Goal: Task Accomplishment & Management: Complete application form

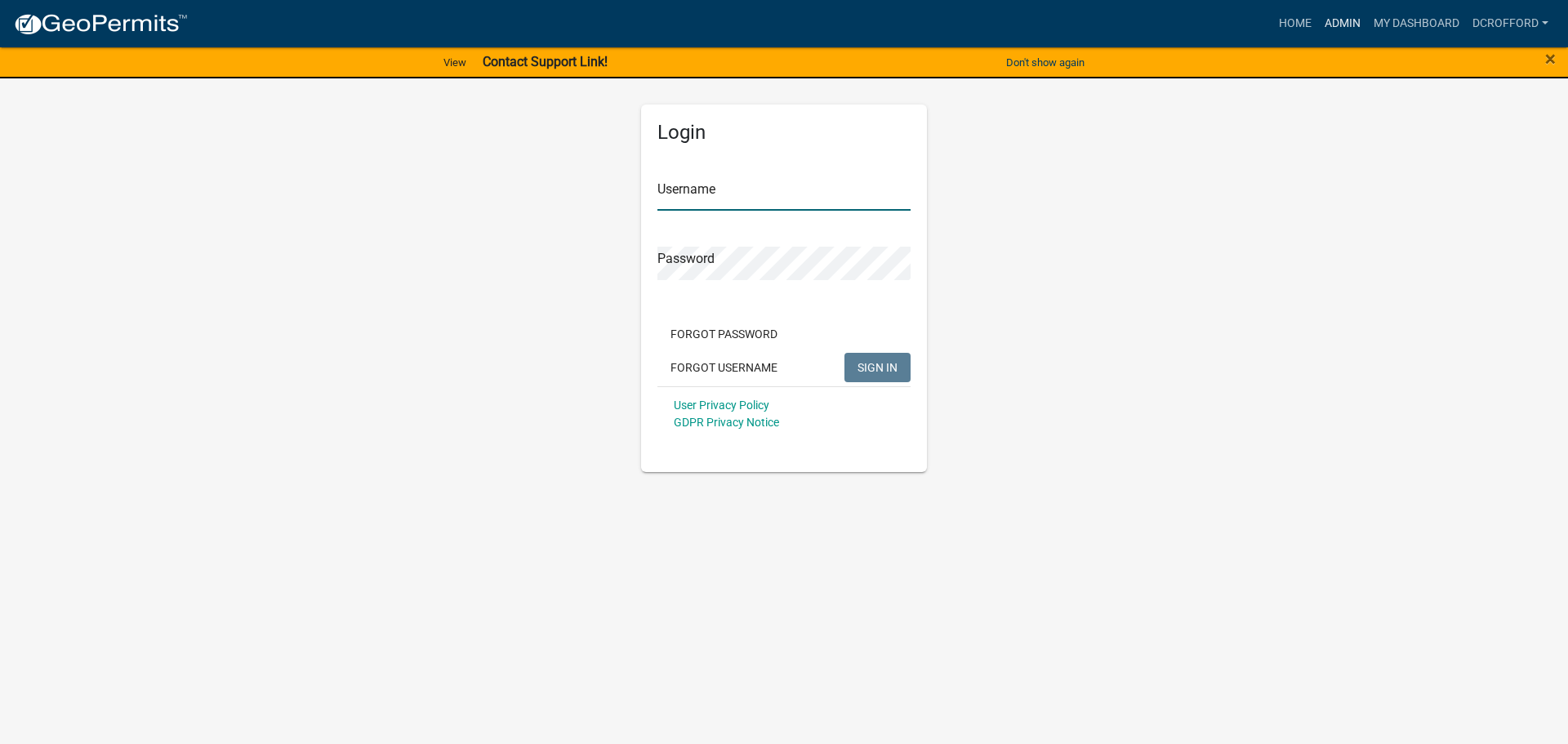
type input "dcrofford"
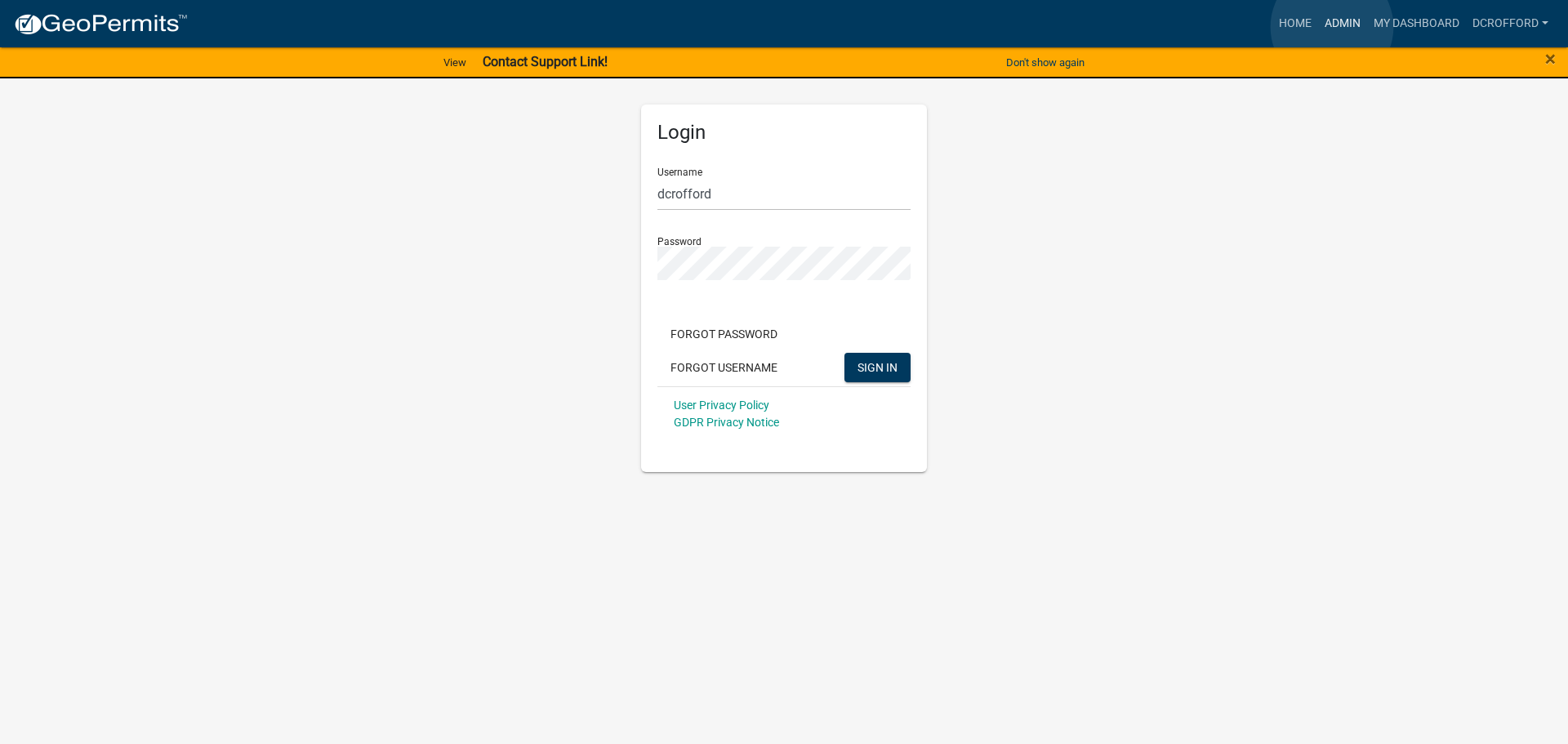
click at [1332, 27] on link "Admin" at bounding box center [1343, 24] width 49 height 31
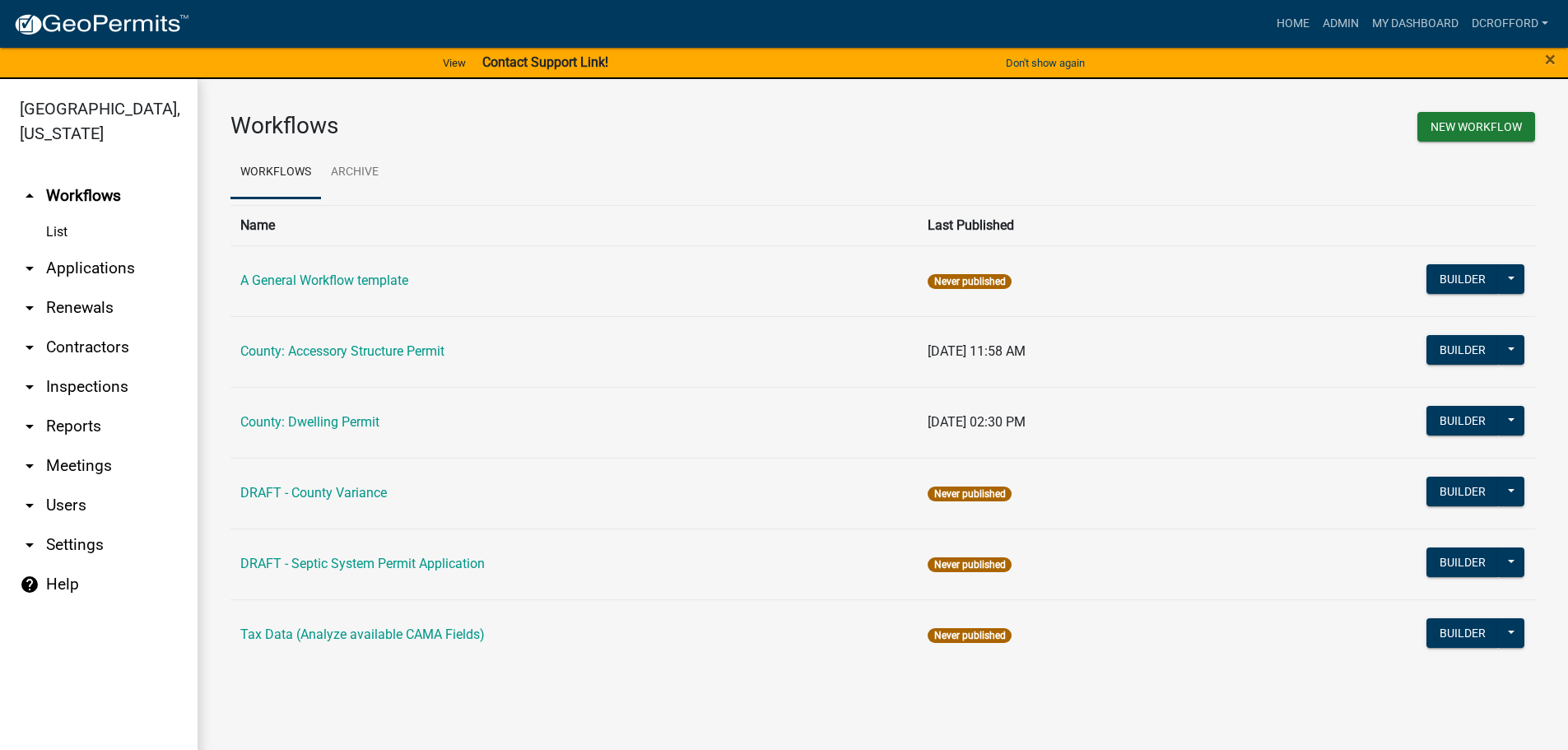
click at [67, 259] on link "arrow_drop_down Applications" at bounding box center [99, 268] width 198 height 40
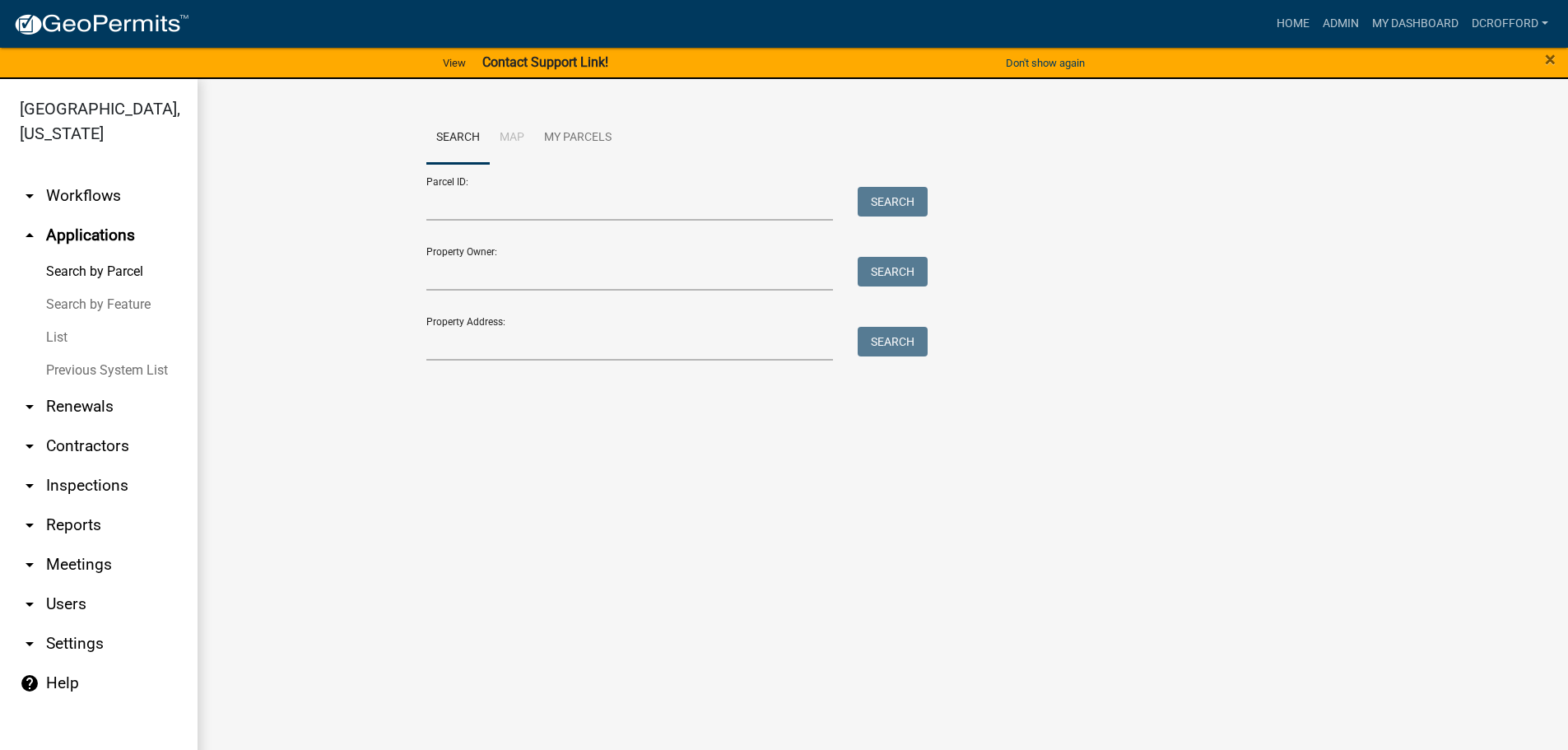
click at [60, 333] on link "List" at bounding box center [99, 338] width 198 height 33
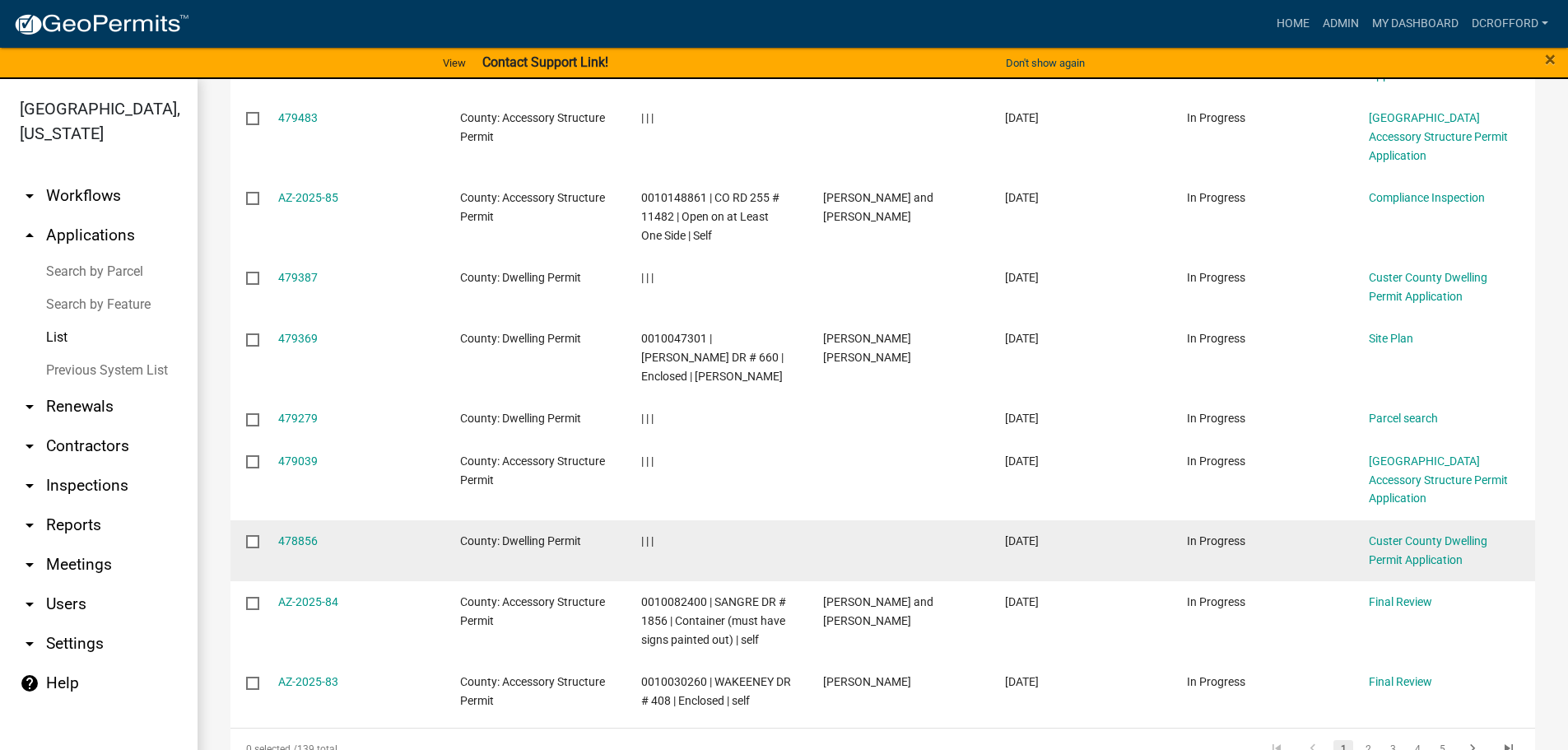
scroll to position [423, 0]
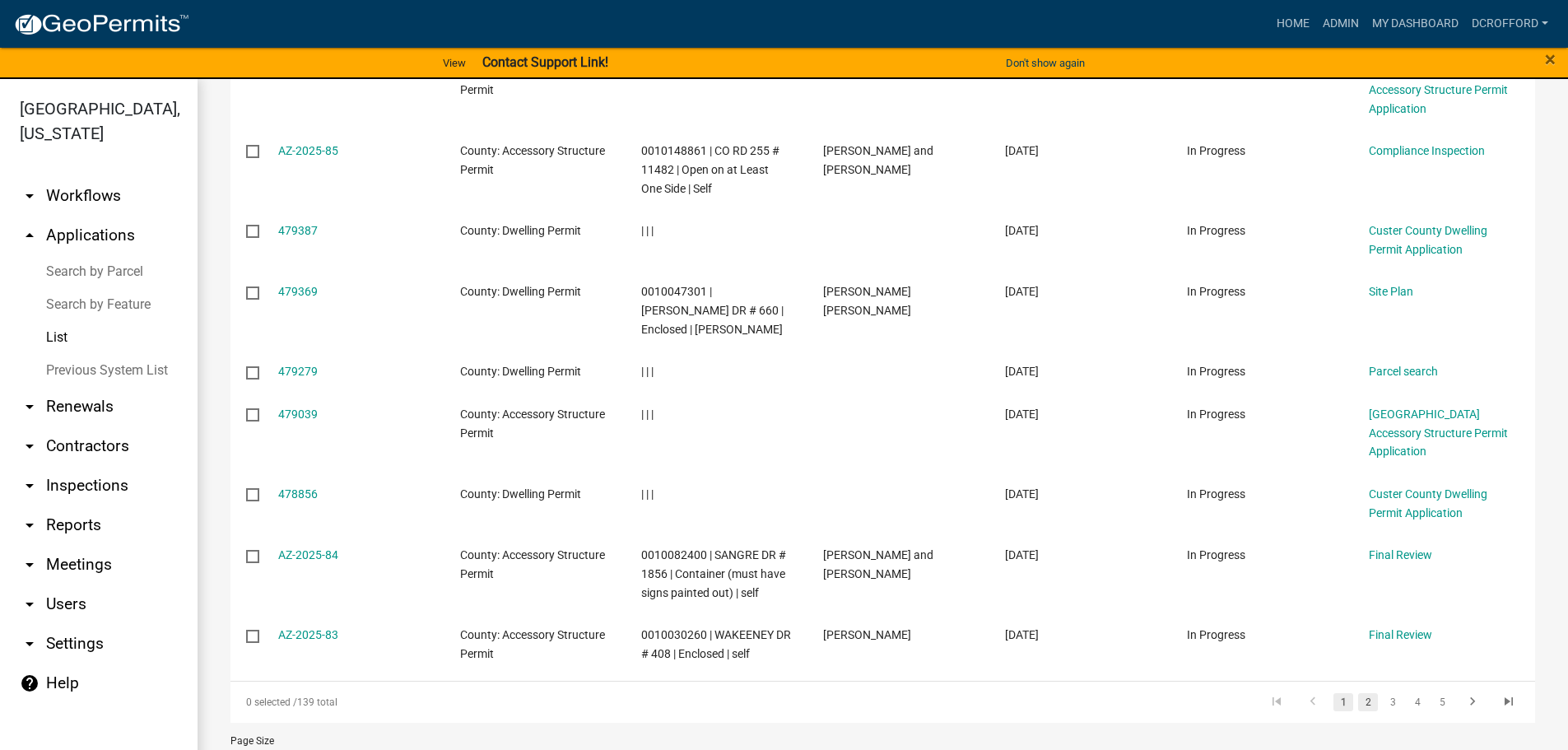
click at [1364, 693] on link "2" at bounding box center [1368, 702] width 20 height 18
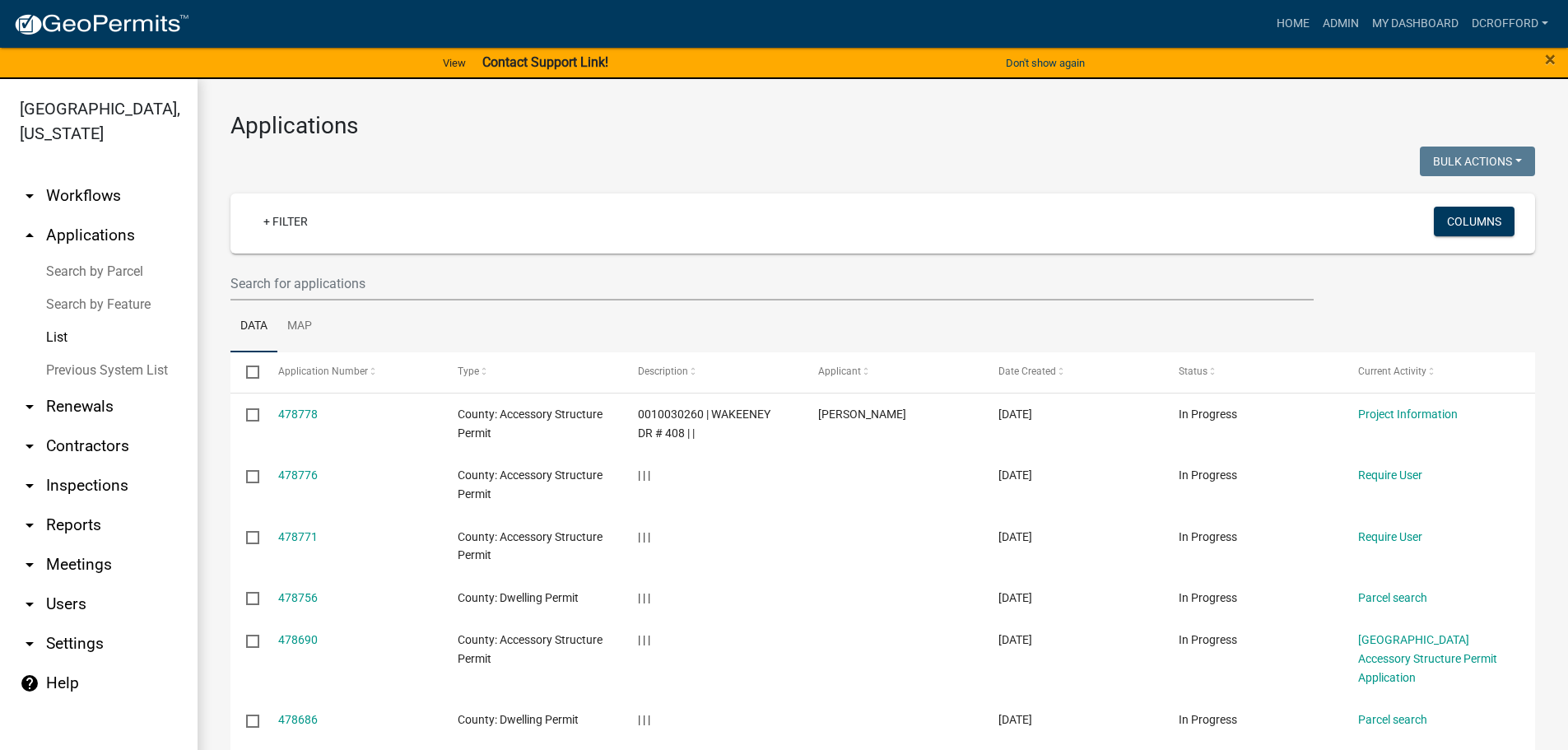
scroll to position [329, 0]
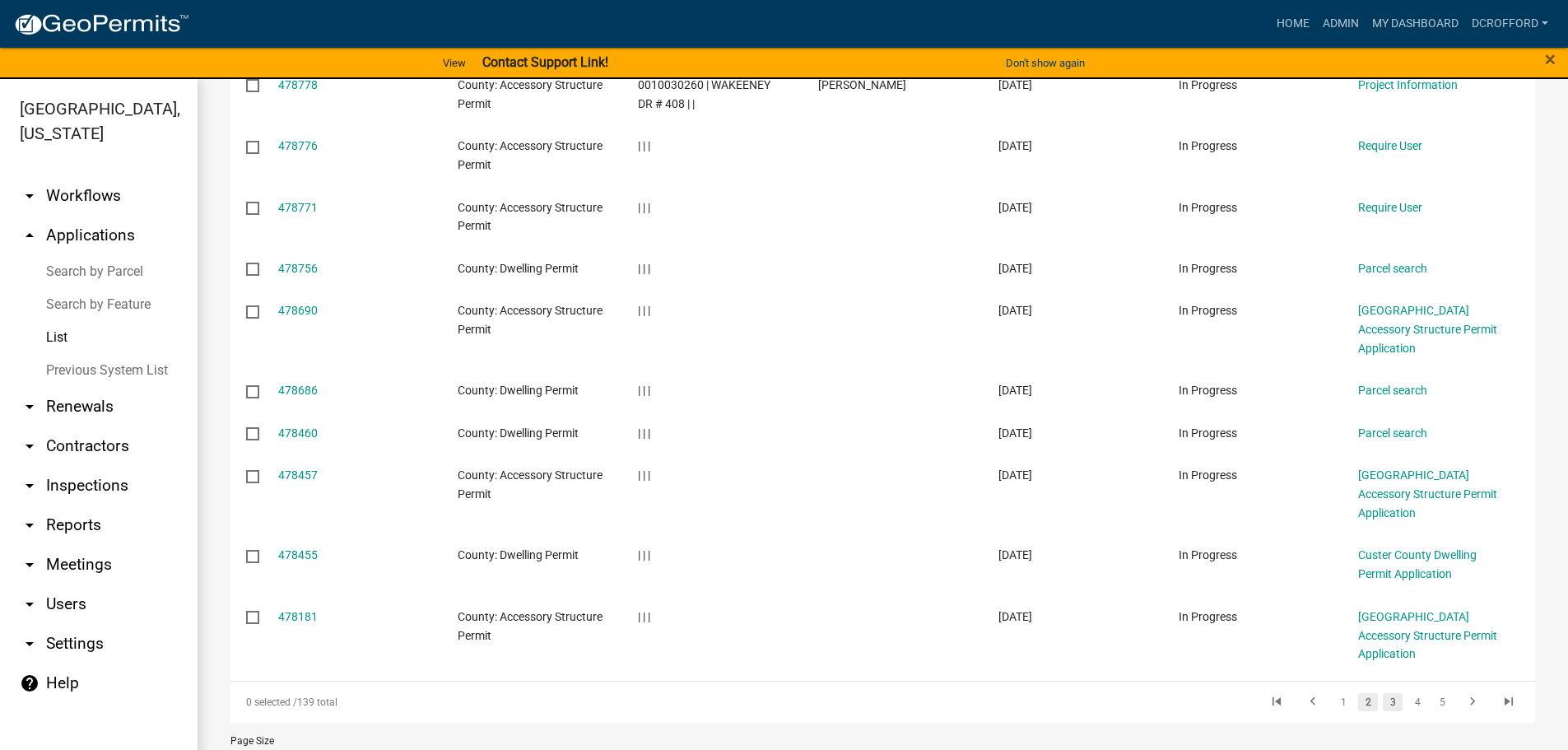
click at [1383, 693] on link "3" at bounding box center [1393, 702] width 20 height 18
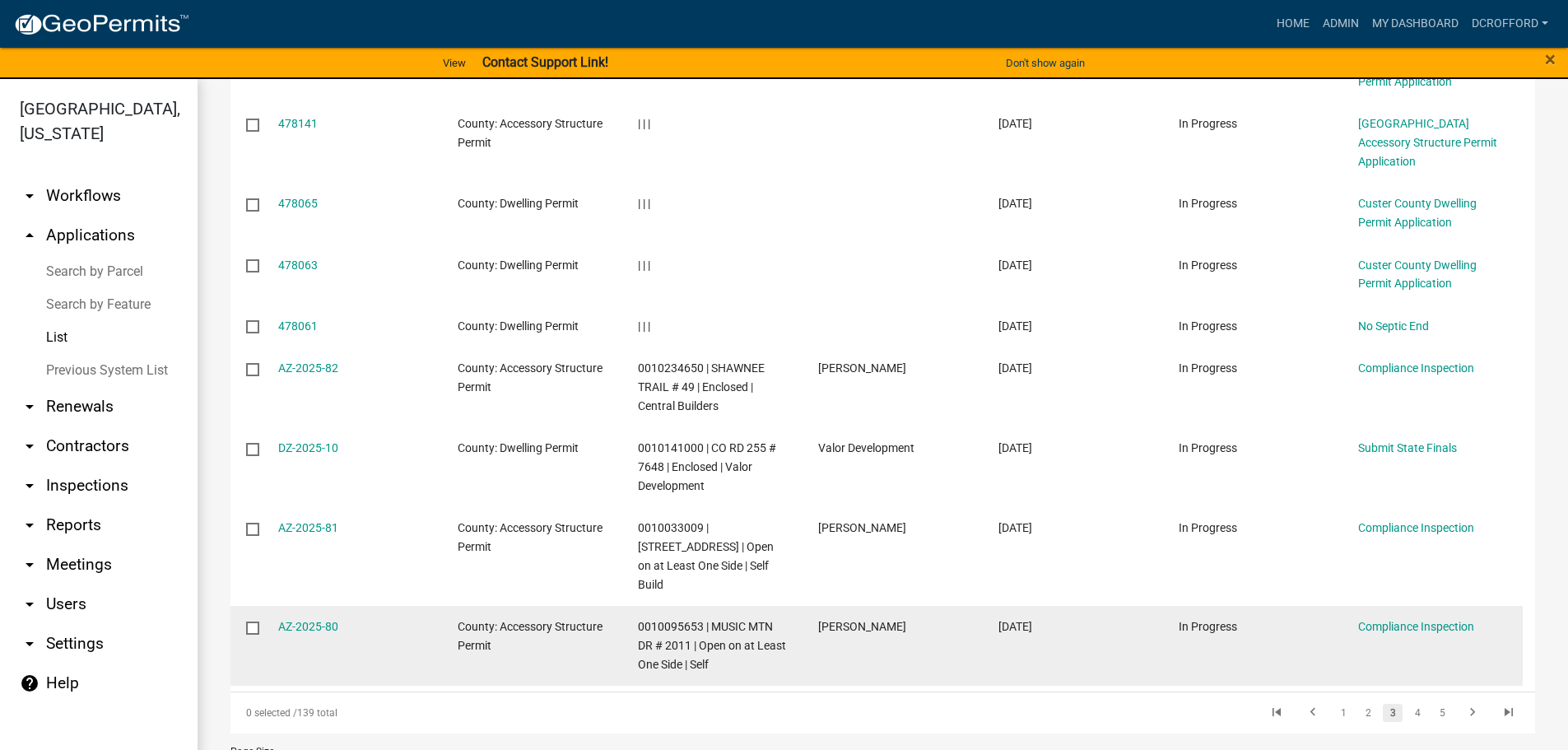
scroll to position [442, 0]
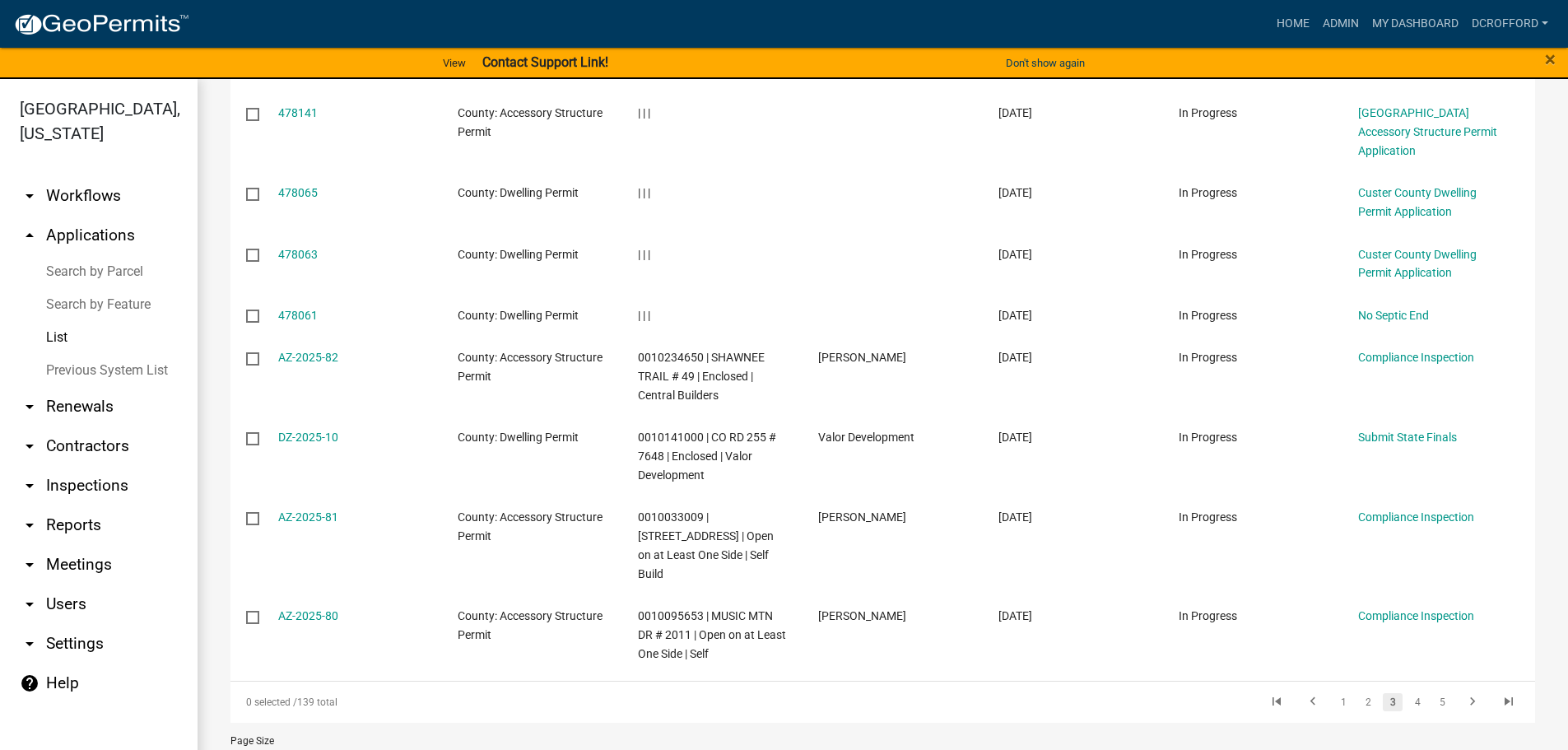
click at [1412, 688] on li "4" at bounding box center [1417, 702] width 25 height 28
click at [1407, 693] on link "4" at bounding box center [1417, 702] width 20 height 18
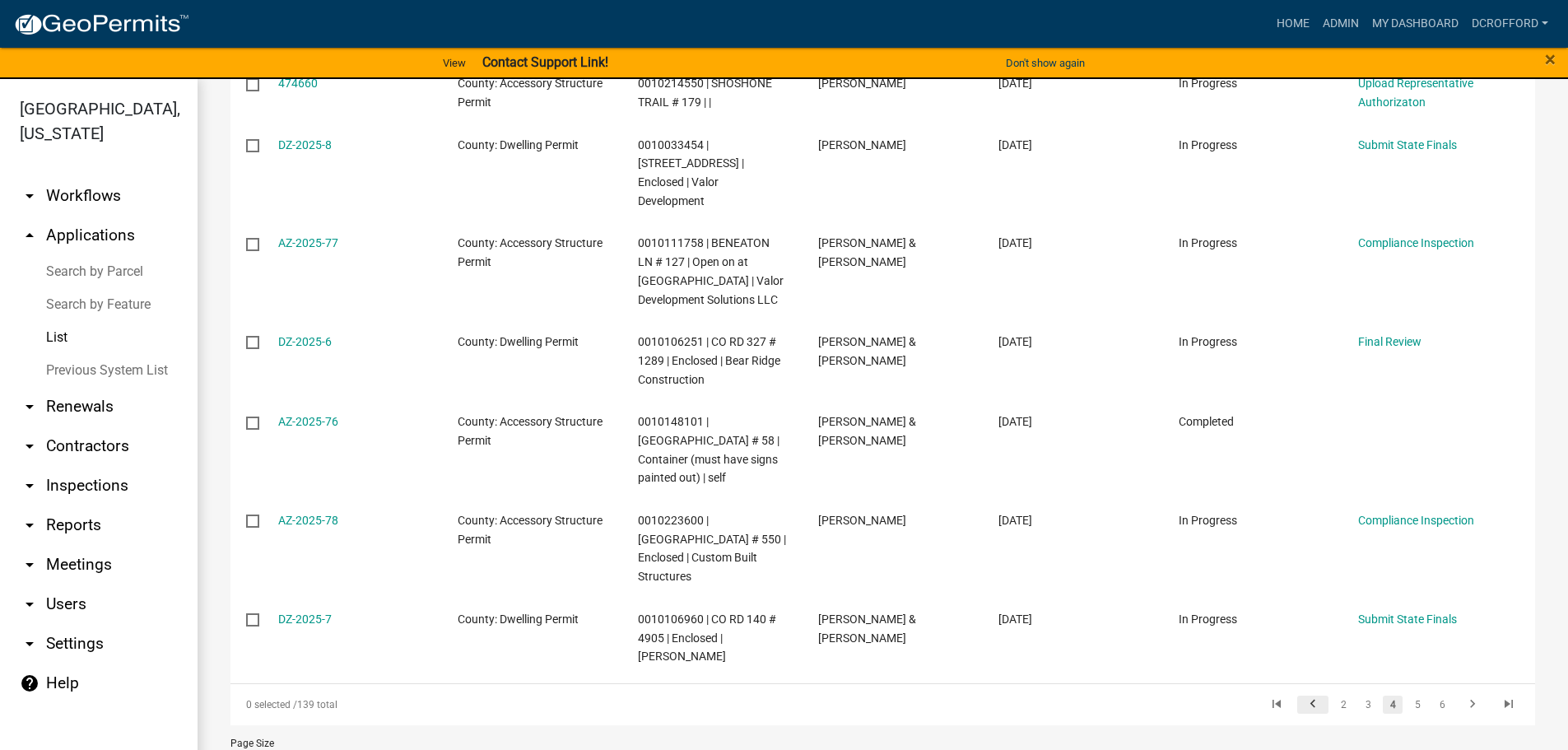
scroll to position [554, 0]
click at [1407, 693] on link "5" at bounding box center [1417, 702] width 20 height 18
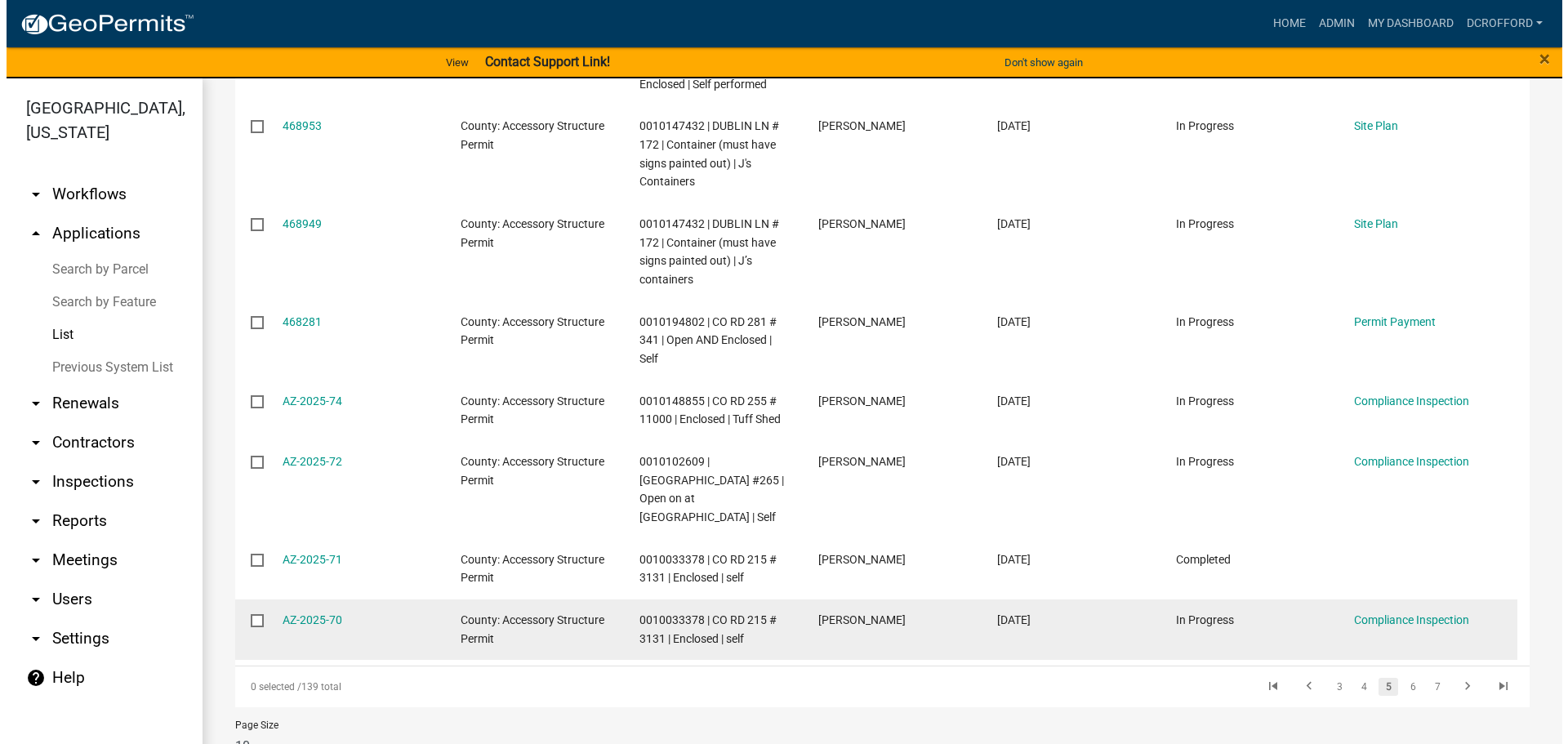
scroll to position [549, 0]
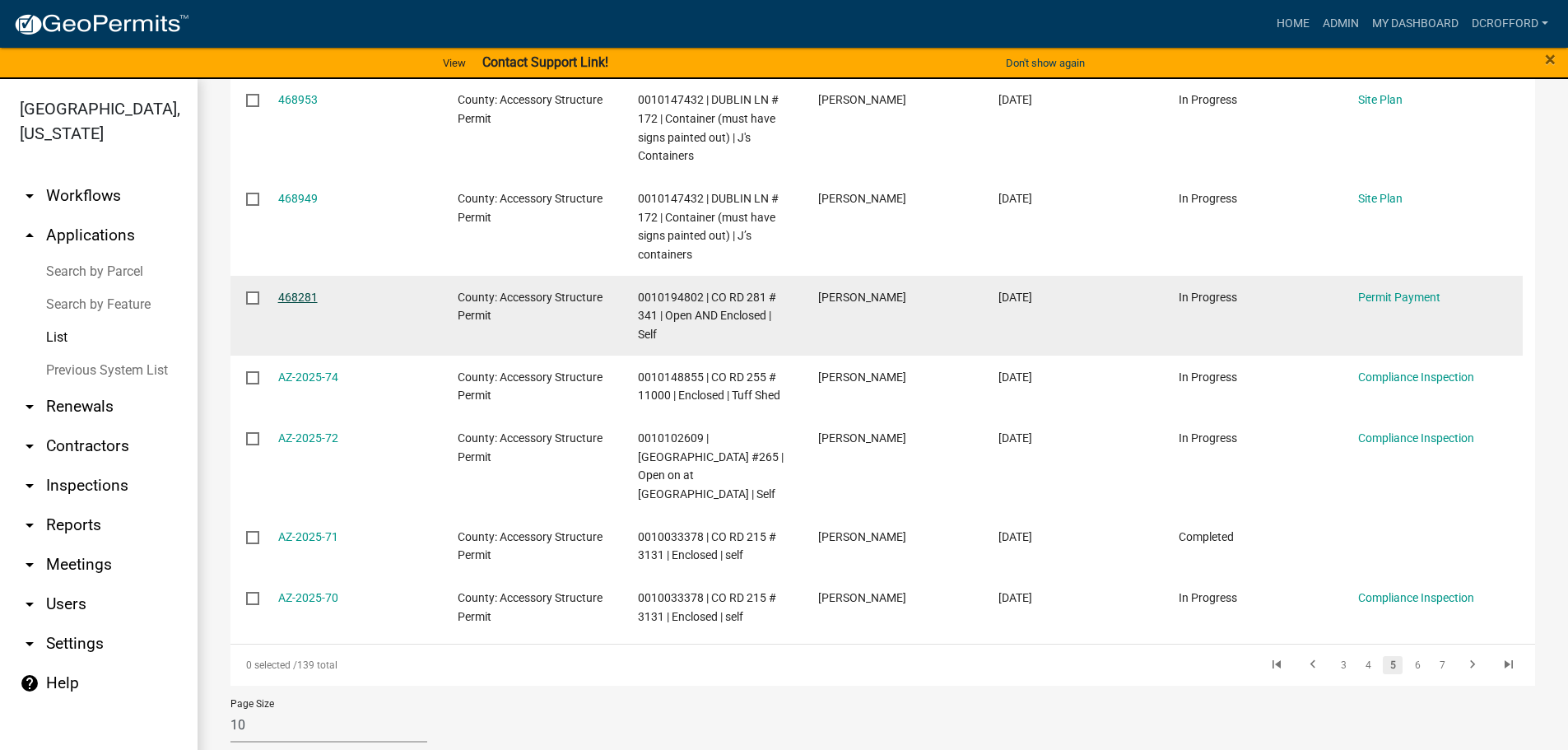
click at [308, 296] on link "468281" at bounding box center [298, 297] width 40 height 13
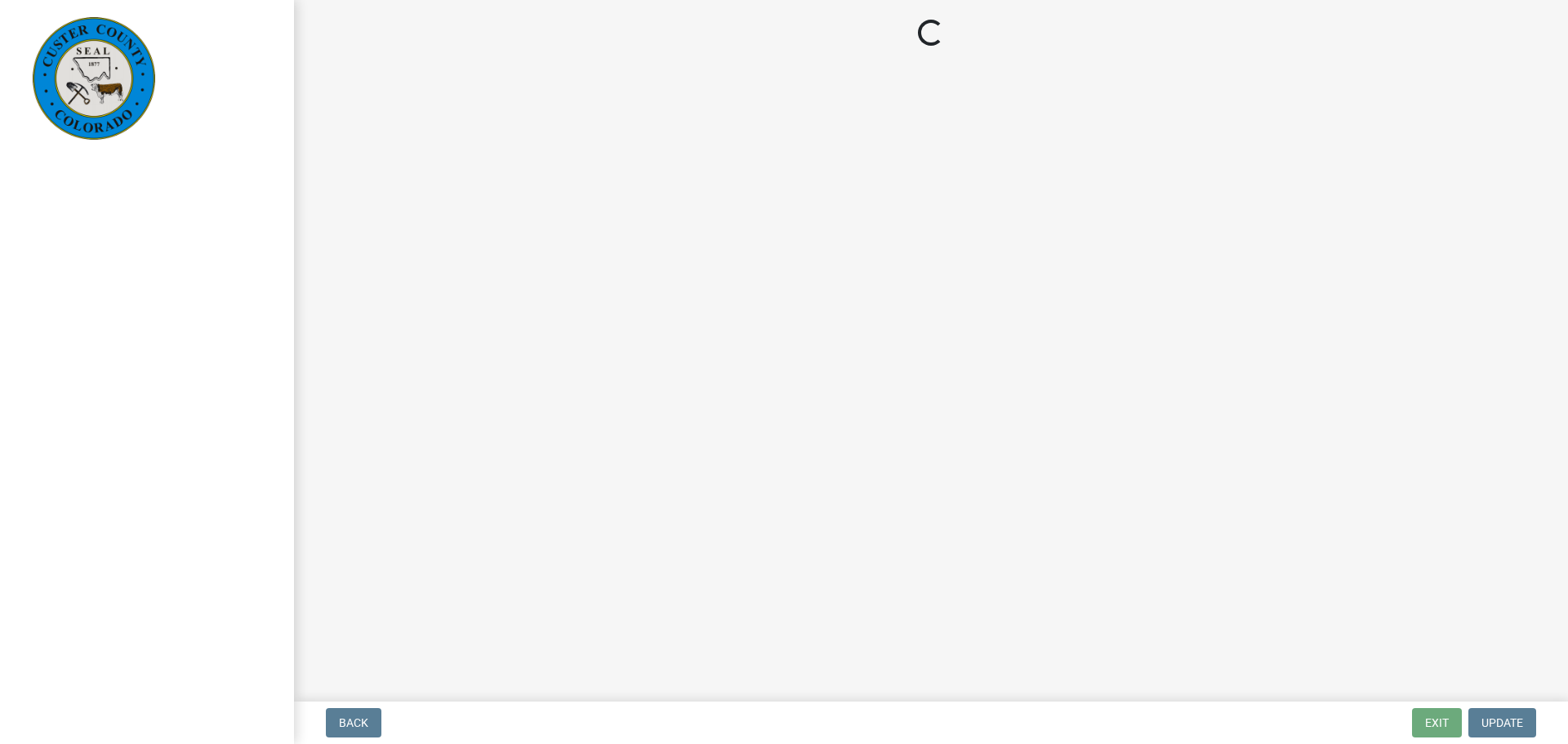
select select "3: 3"
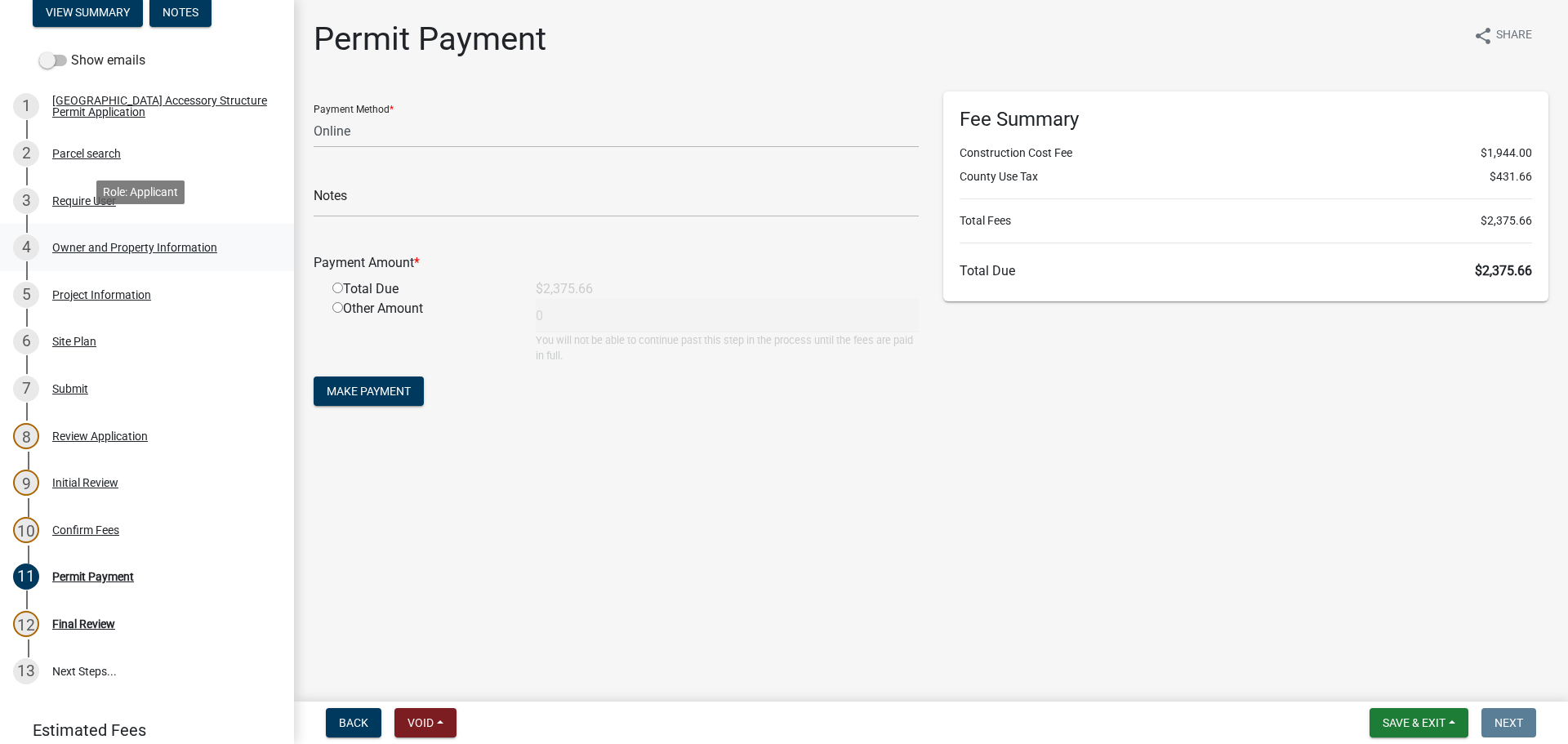
scroll to position [245, 0]
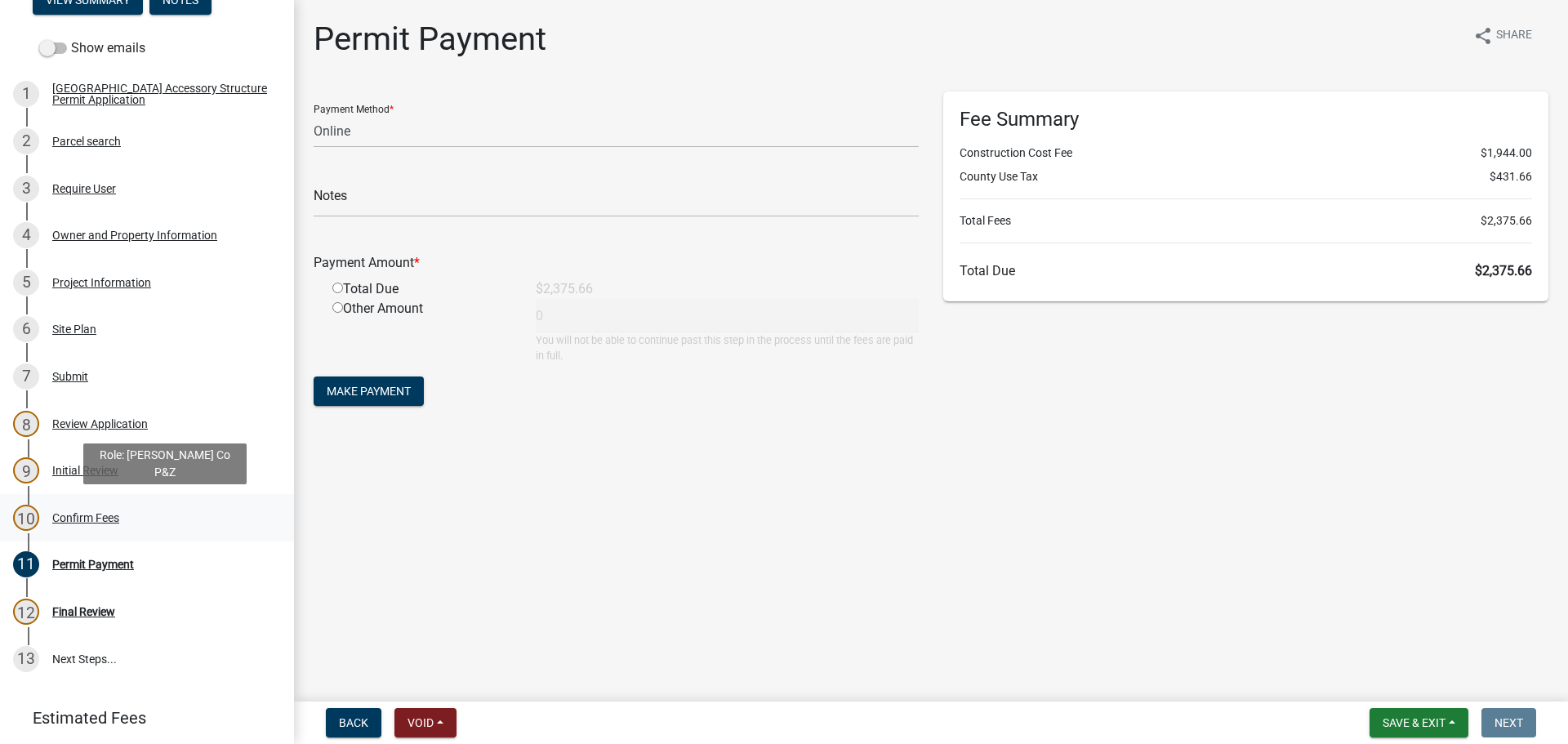
click at [75, 517] on div "Confirm Fees" at bounding box center [86, 518] width 67 height 11
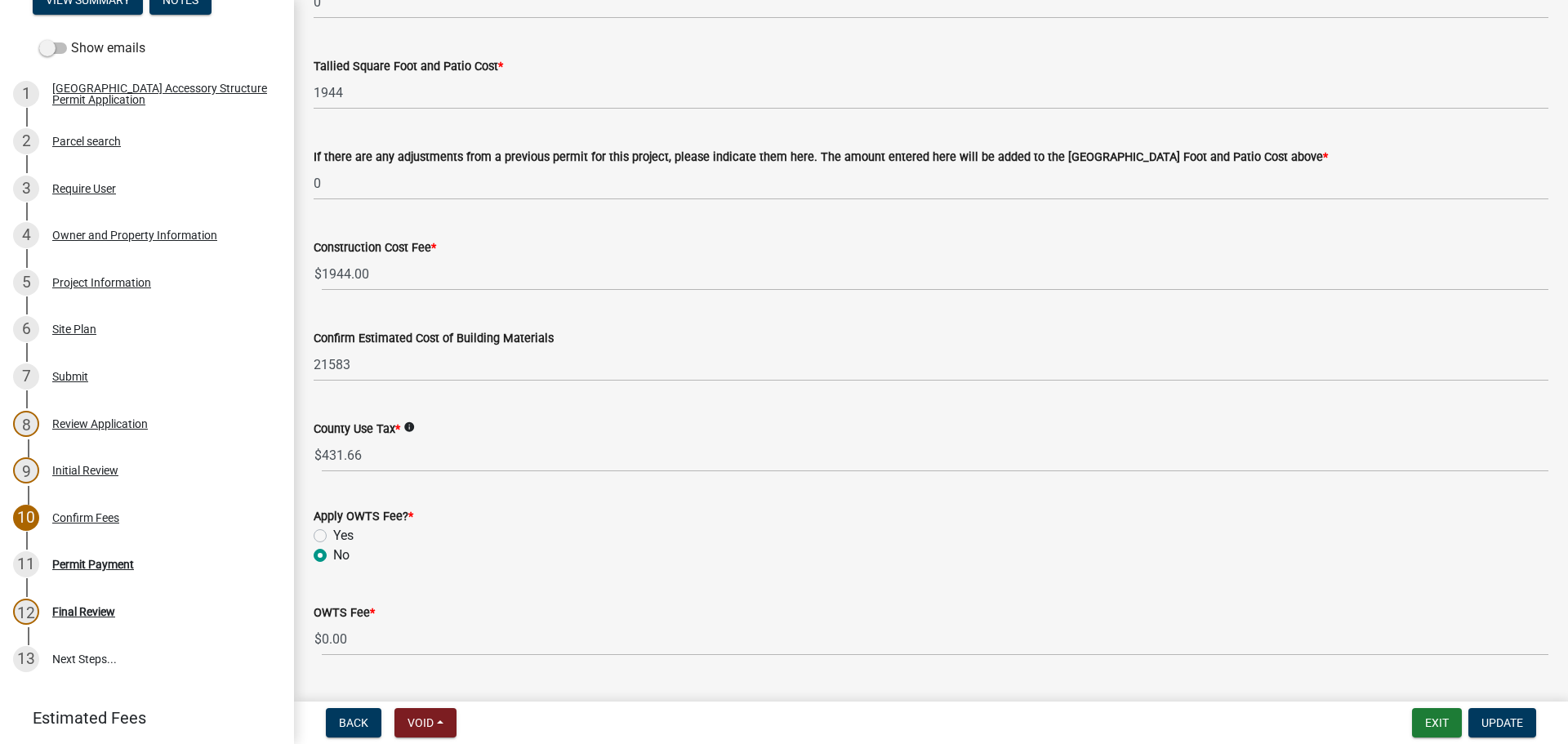
scroll to position [734, 0]
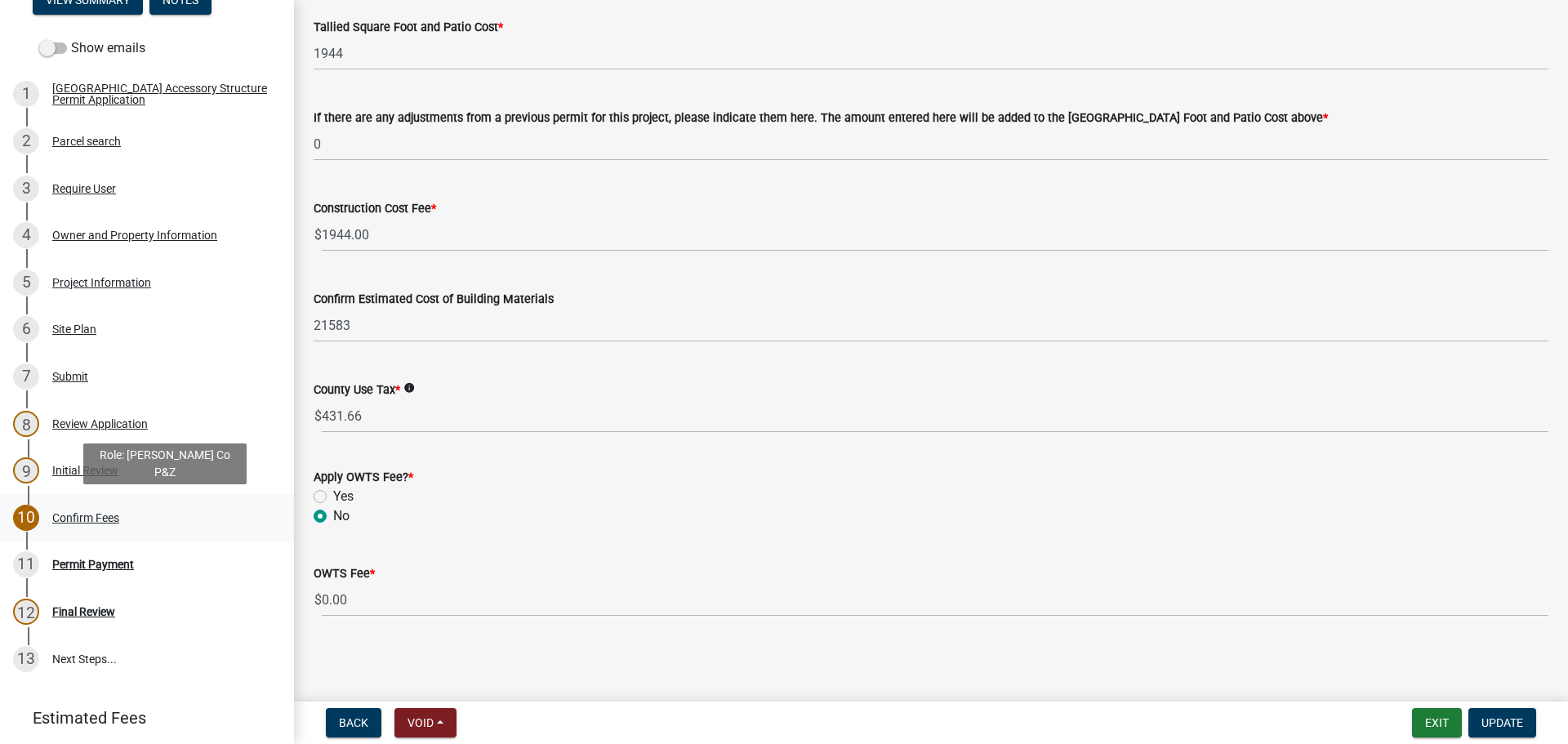
click at [95, 517] on div "Confirm Fees" at bounding box center [86, 518] width 67 height 11
click at [65, 567] on div "Permit Payment" at bounding box center [93, 564] width 81 height 11
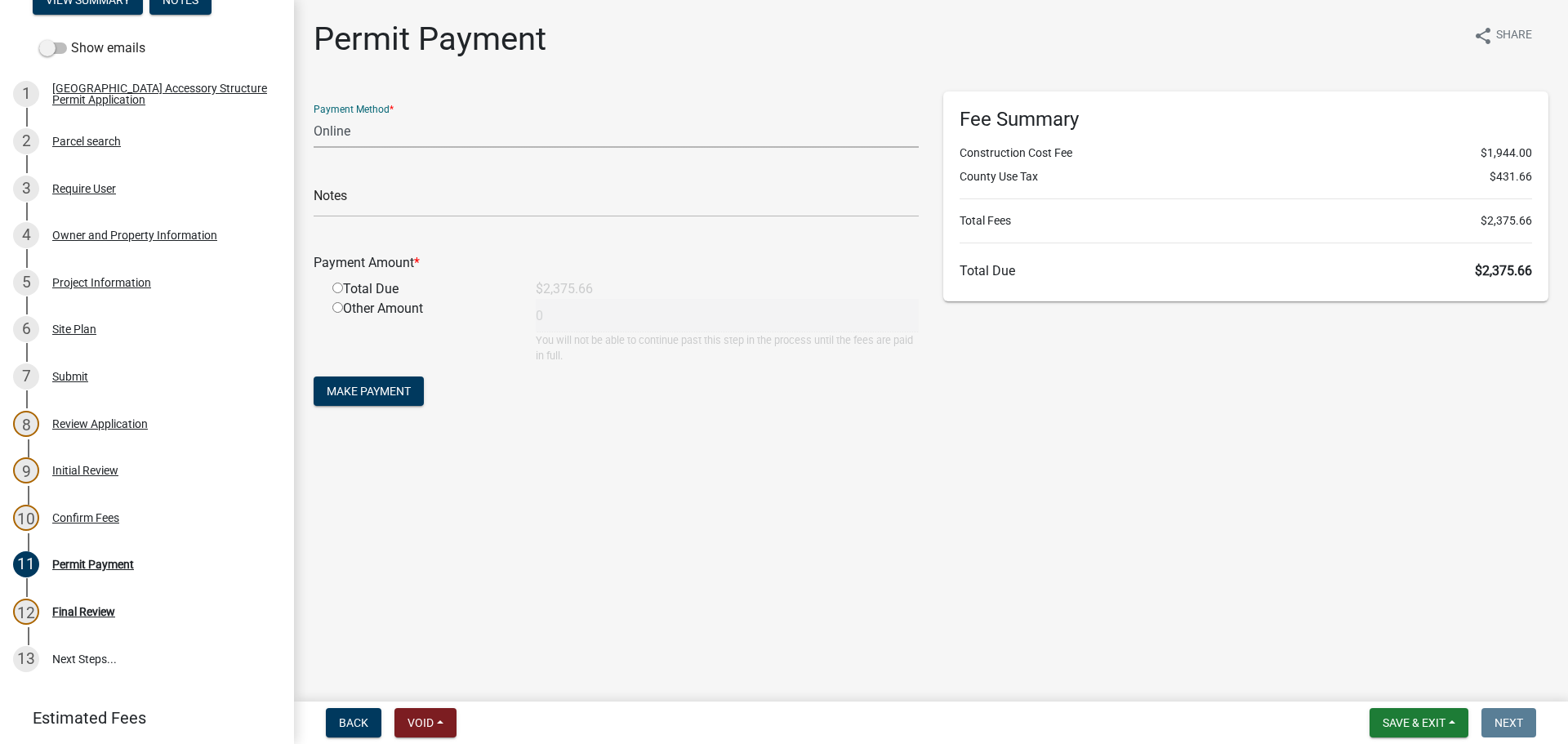
click at [406, 136] on select "Credit Card POS Check Cash Online" at bounding box center [616, 131] width 605 height 34
select select "1: 0"
click at [314, 114] on select "Credit Card POS Check Cash Online" at bounding box center [616, 131] width 605 height 34
click at [407, 200] on input "text" at bounding box center [616, 200] width 605 height 34
type input "7167"
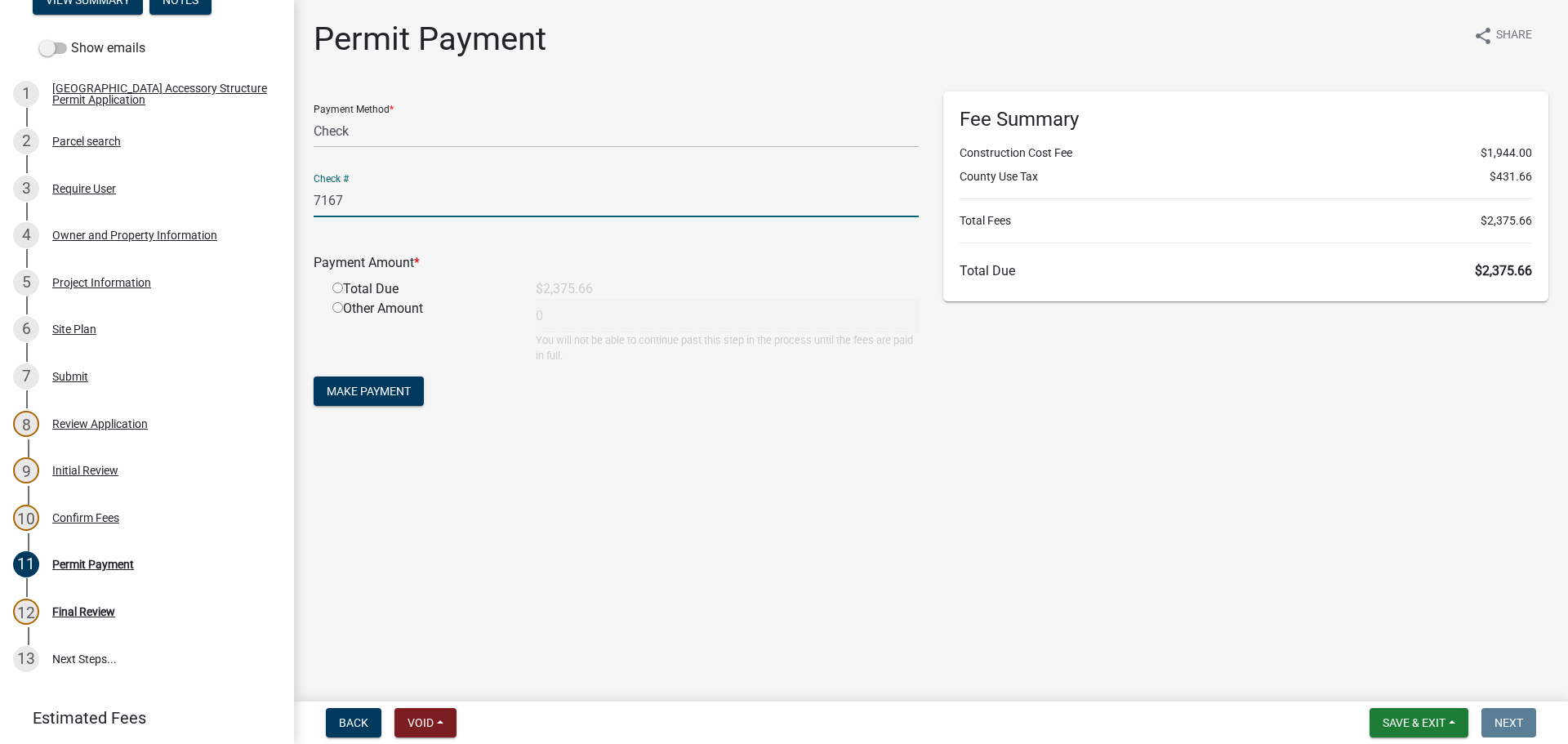
click at [336, 289] on input "radio" at bounding box center [338, 287] width 11 height 11
radio input "true"
type input "2375.66"
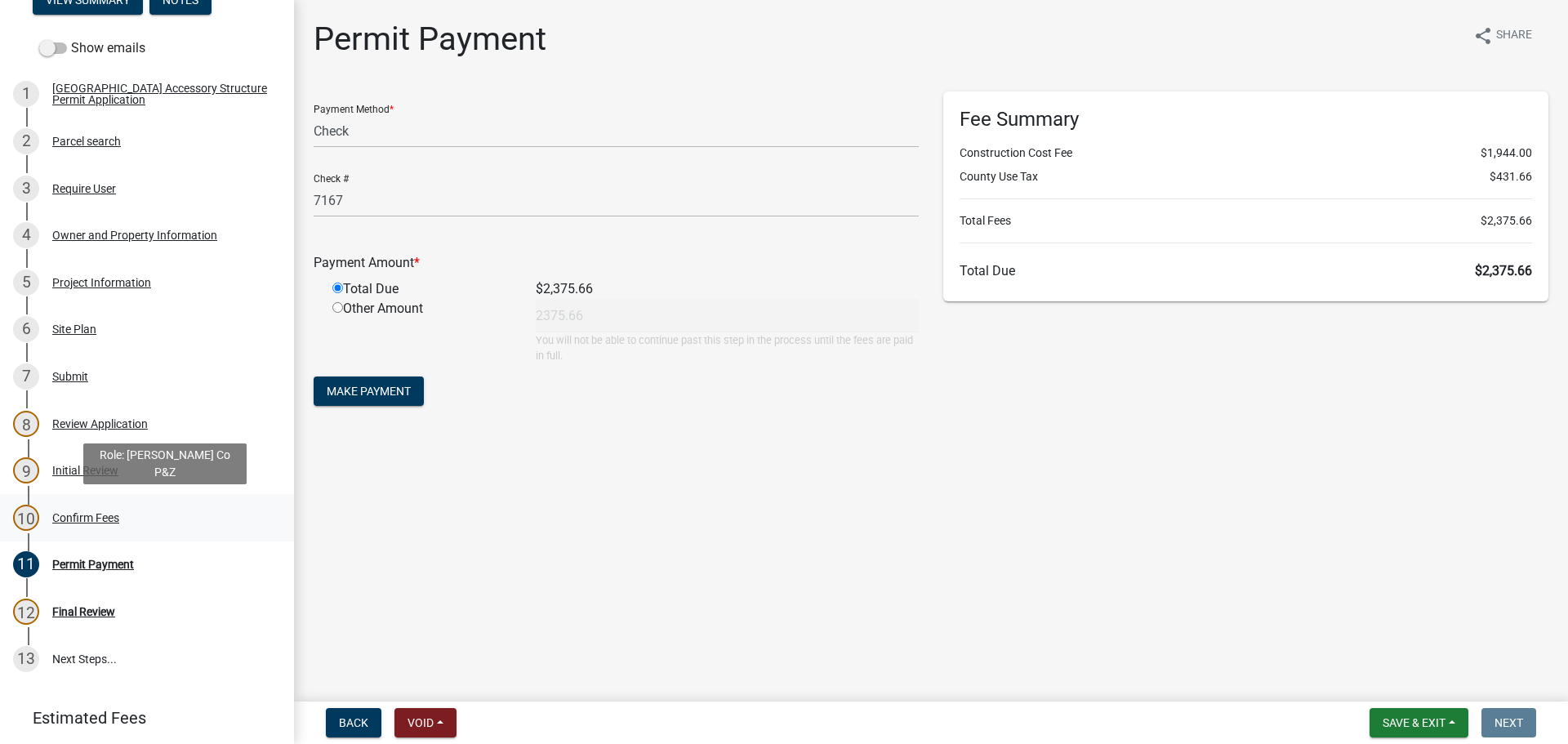
click at [89, 517] on div "Confirm Fees" at bounding box center [86, 518] width 67 height 11
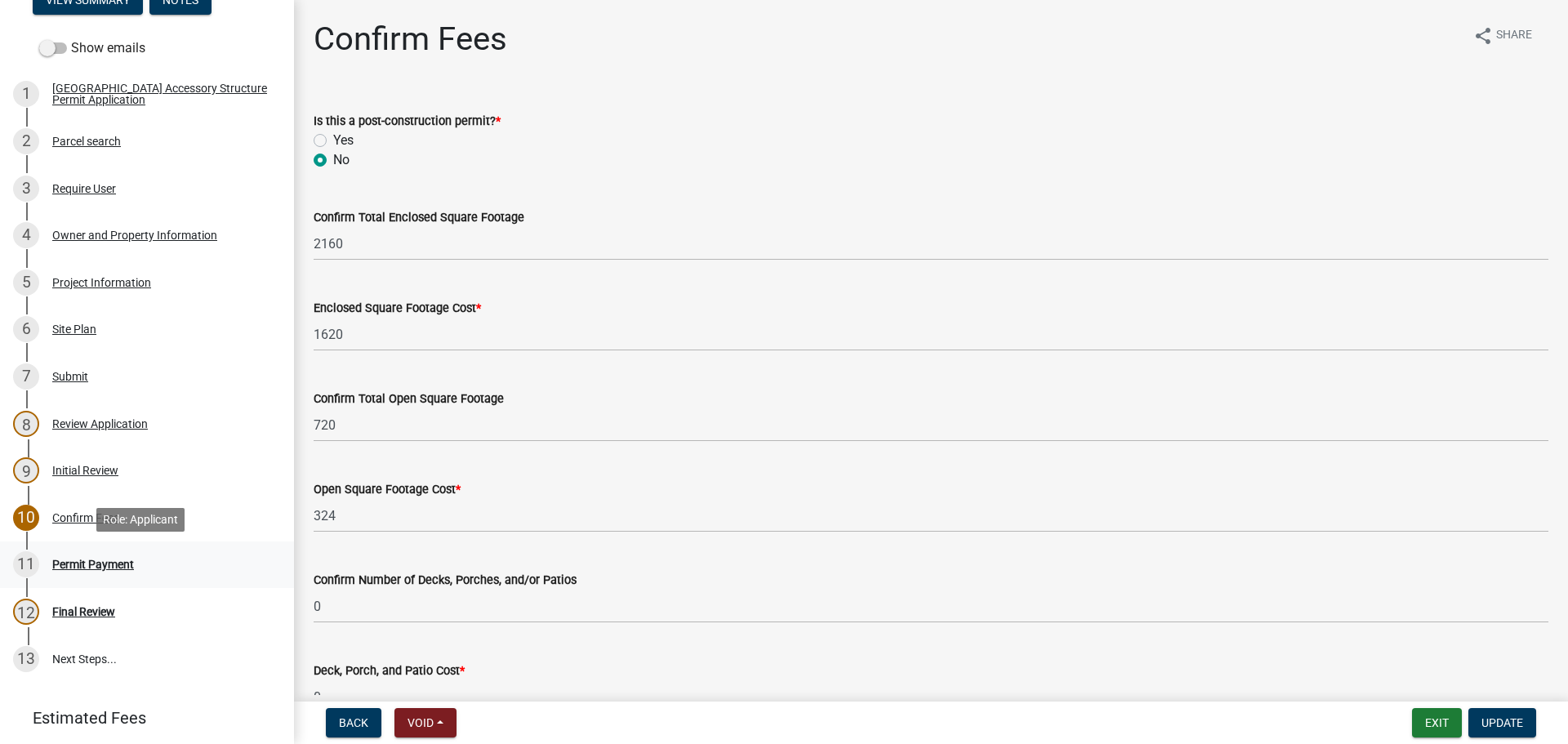
click at [107, 566] on div "Permit Payment" at bounding box center [93, 564] width 81 height 11
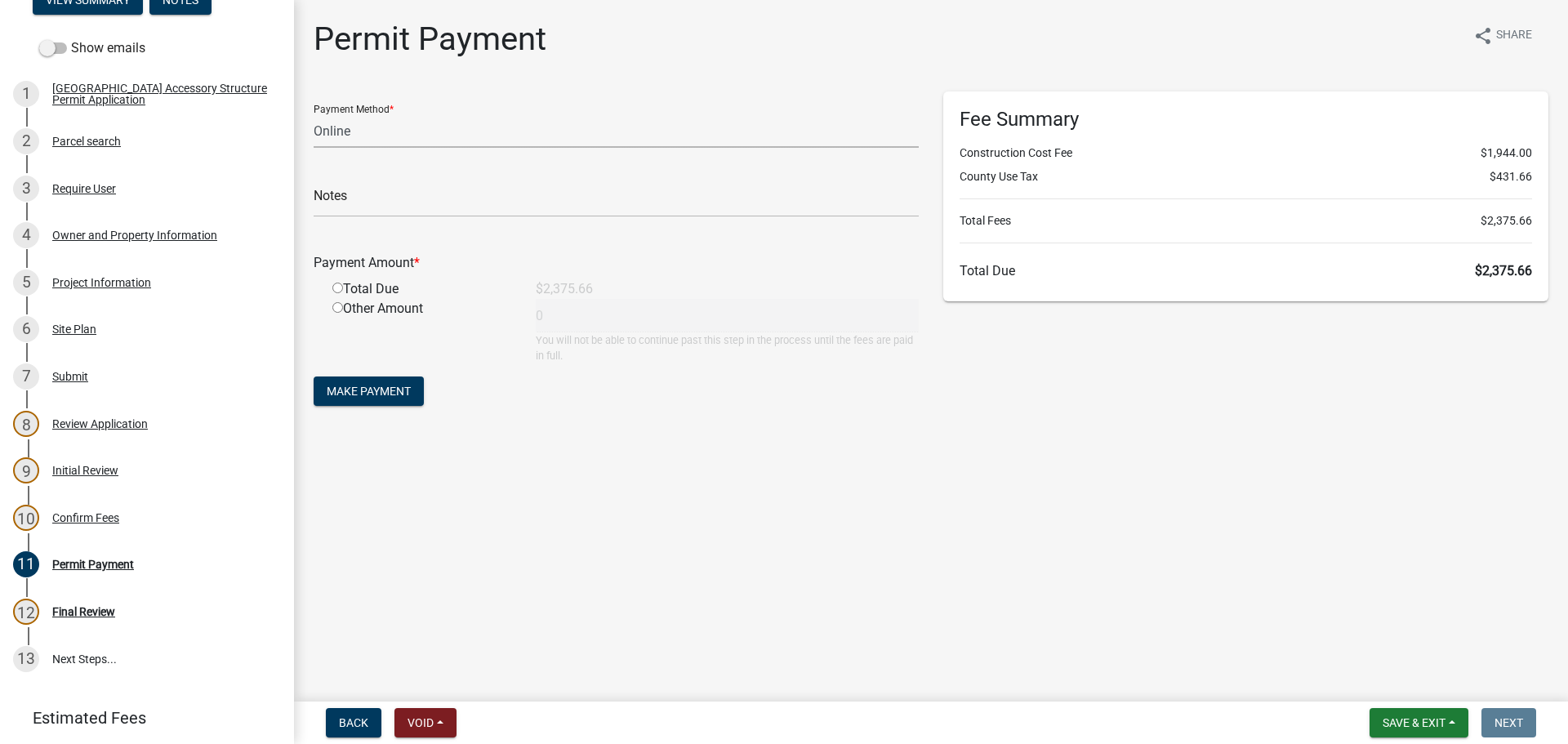
click at [375, 135] on select "Credit Card POS Check Cash Online" at bounding box center [616, 131] width 605 height 34
select select "1: 0"
click at [314, 114] on select "Credit Card POS Check Cash Online" at bounding box center [616, 131] width 605 height 34
click at [385, 221] on form "Payment Method * Credit Card POS Check Cash Online Check # Payment Amount * Tot…" at bounding box center [616, 250] width 605 height 319
click at [393, 210] on input "text" at bounding box center [616, 200] width 605 height 34
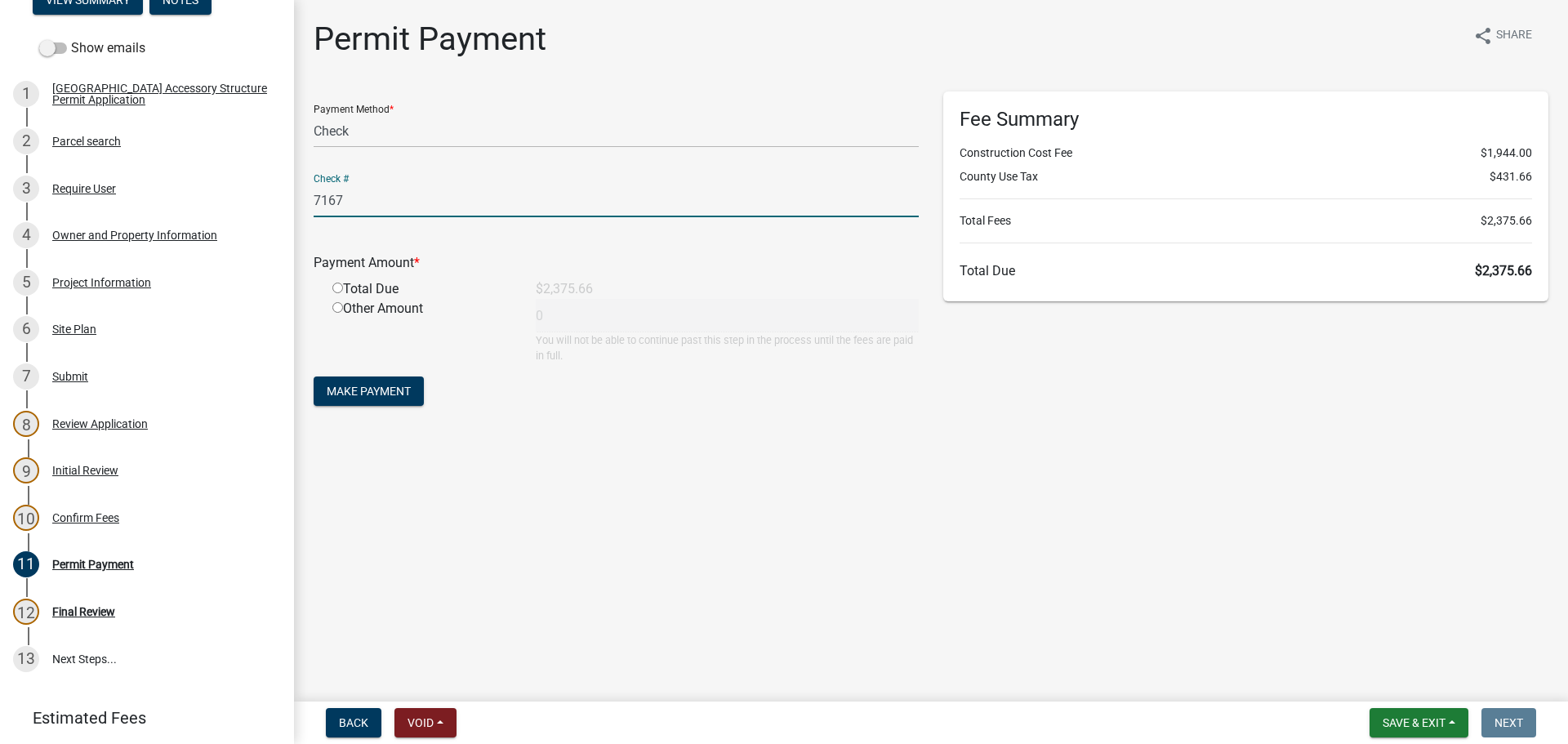
type input "7167"
click at [338, 289] on input "radio" at bounding box center [338, 287] width 11 height 11
radio input "true"
type input "2375.66"
click at [407, 396] on span "Make Payment" at bounding box center [369, 391] width 84 height 13
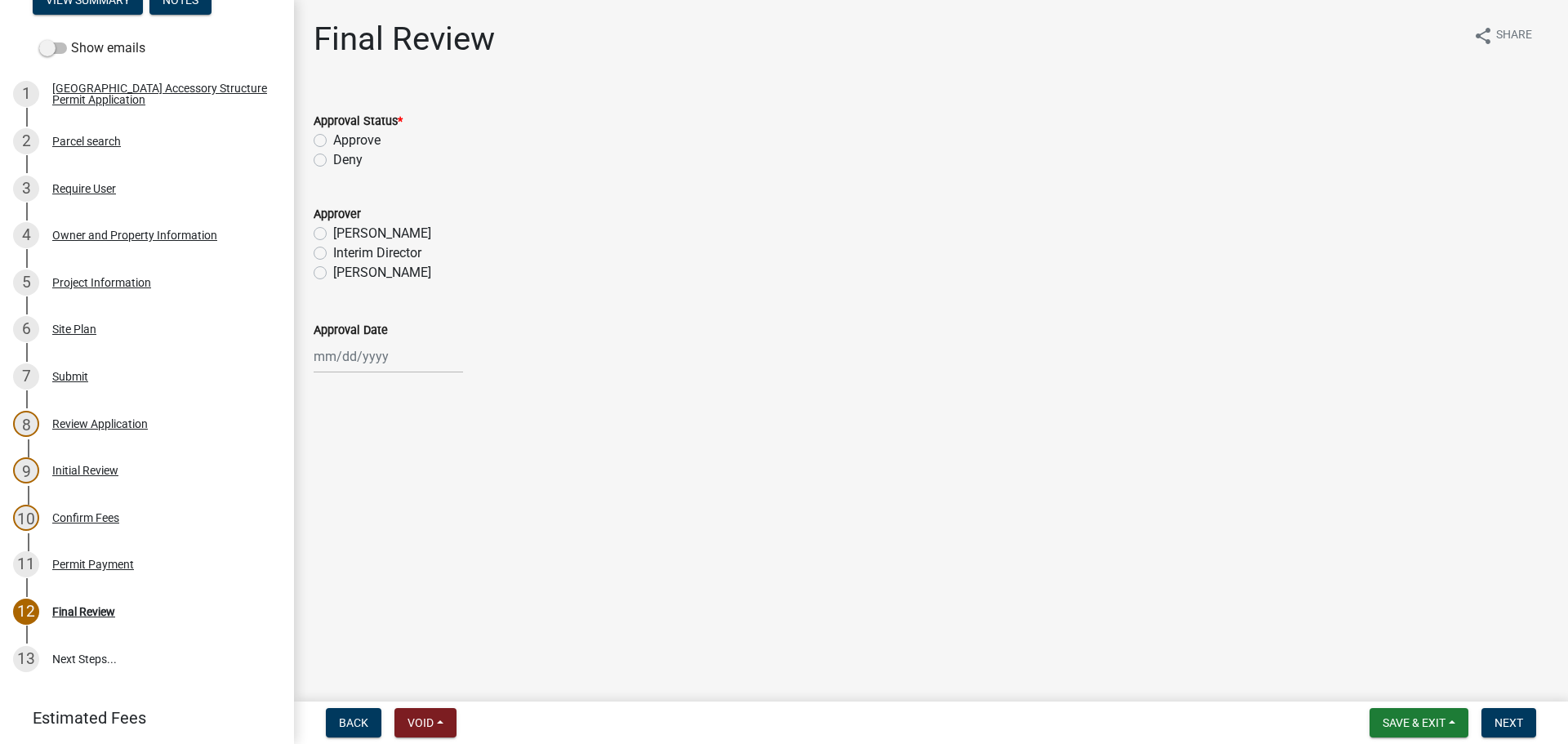
click at [333, 134] on label "Approve" at bounding box center [357, 140] width 48 height 20
click at [333, 134] on input "Approve" at bounding box center [338, 135] width 11 height 11
radio input "true"
click at [333, 272] on label "[PERSON_NAME]" at bounding box center [382, 273] width 98 height 20
click at [333, 272] on input "[PERSON_NAME]" at bounding box center [338, 268] width 11 height 11
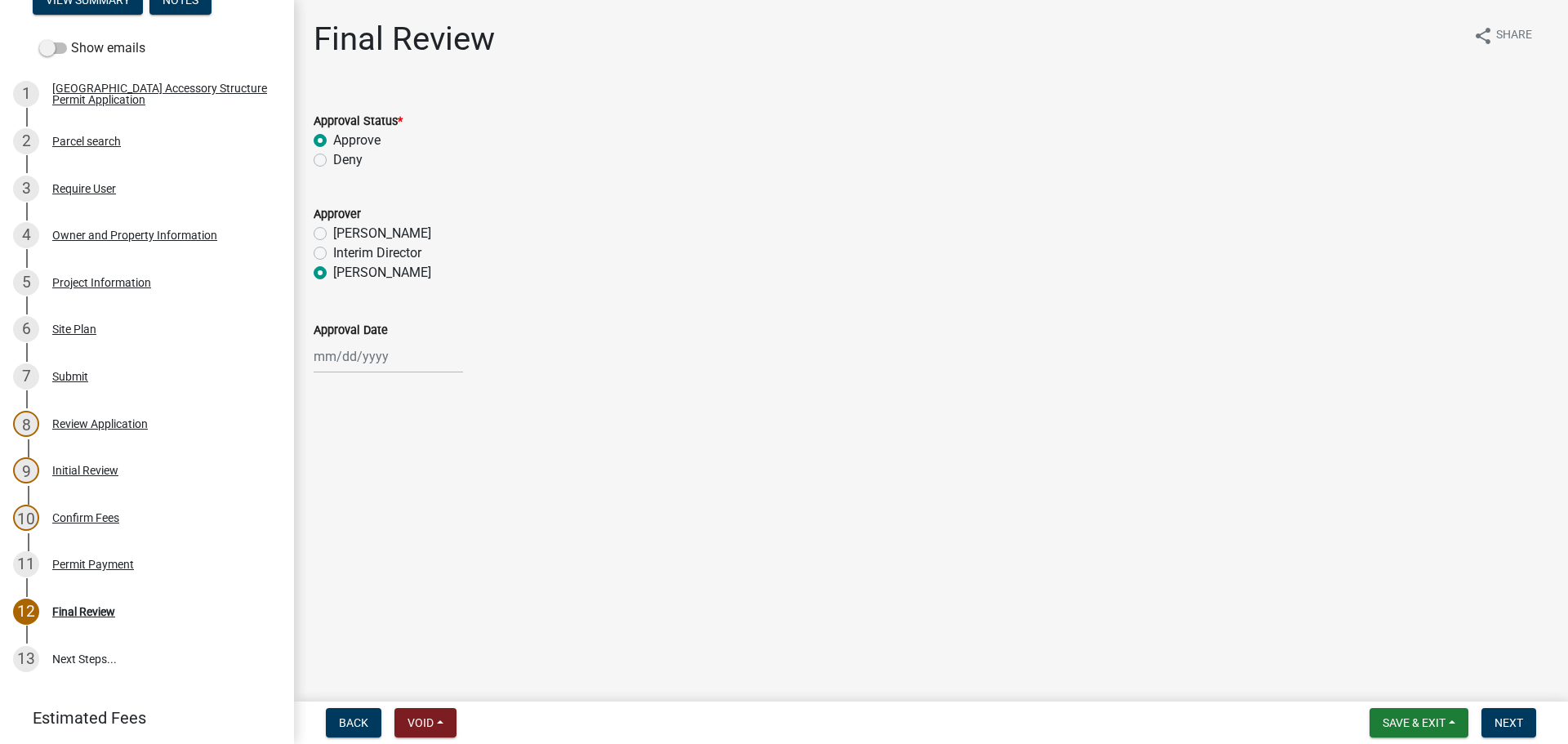
radio input "true"
click at [361, 365] on div at bounding box center [389, 356] width 149 height 34
select select "9"
select select "2025"
click at [360, 493] on div "16" at bounding box center [356, 496] width 26 height 26
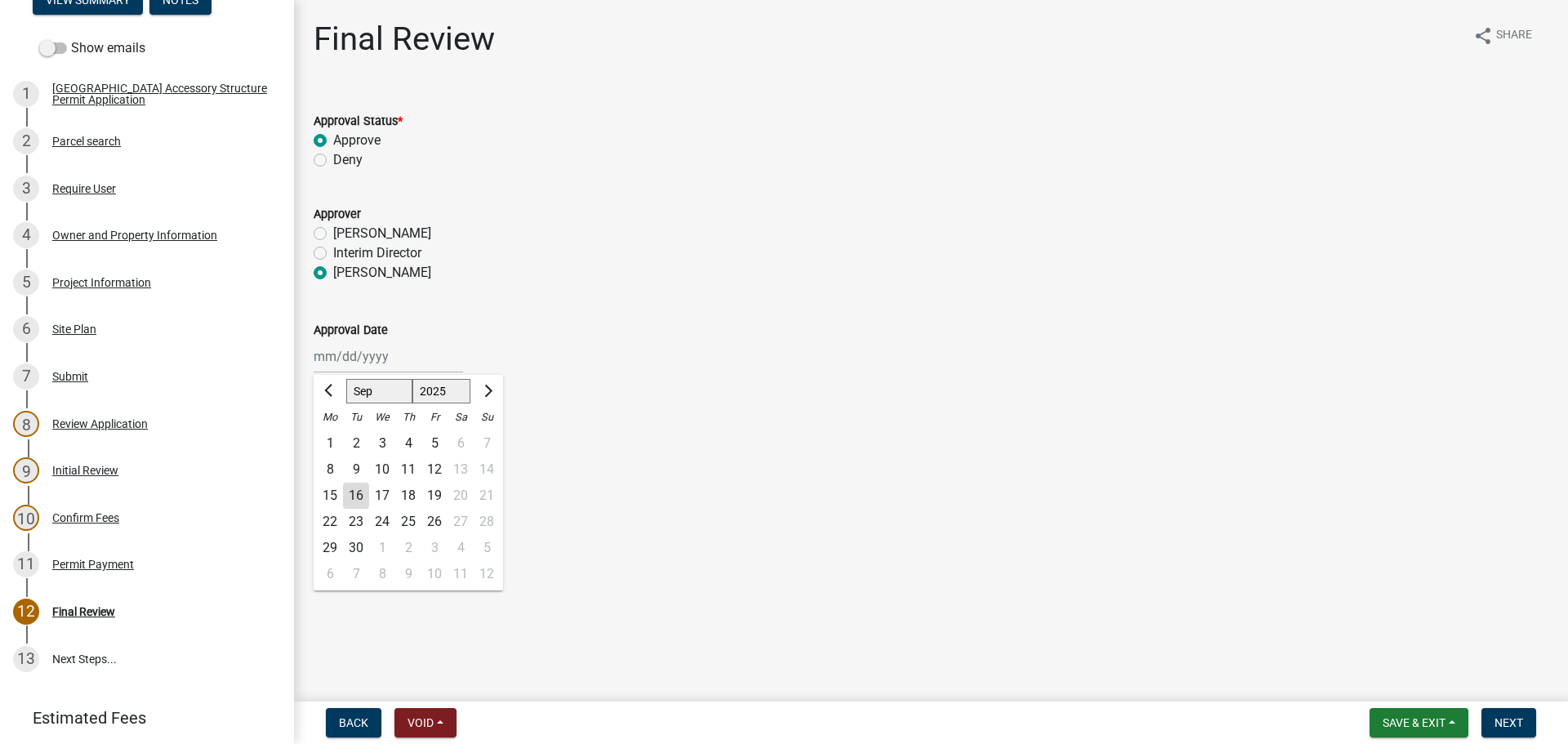
type input "[DATE]"
click at [333, 229] on label "[PERSON_NAME]" at bounding box center [382, 233] width 98 height 20
click at [333, 229] on input "[PERSON_NAME]" at bounding box center [338, 228] width 11 height 11
radio input "true"
click at [1516, 720] on span "Next" at bounding box center [1509, 723] width 29 height 13
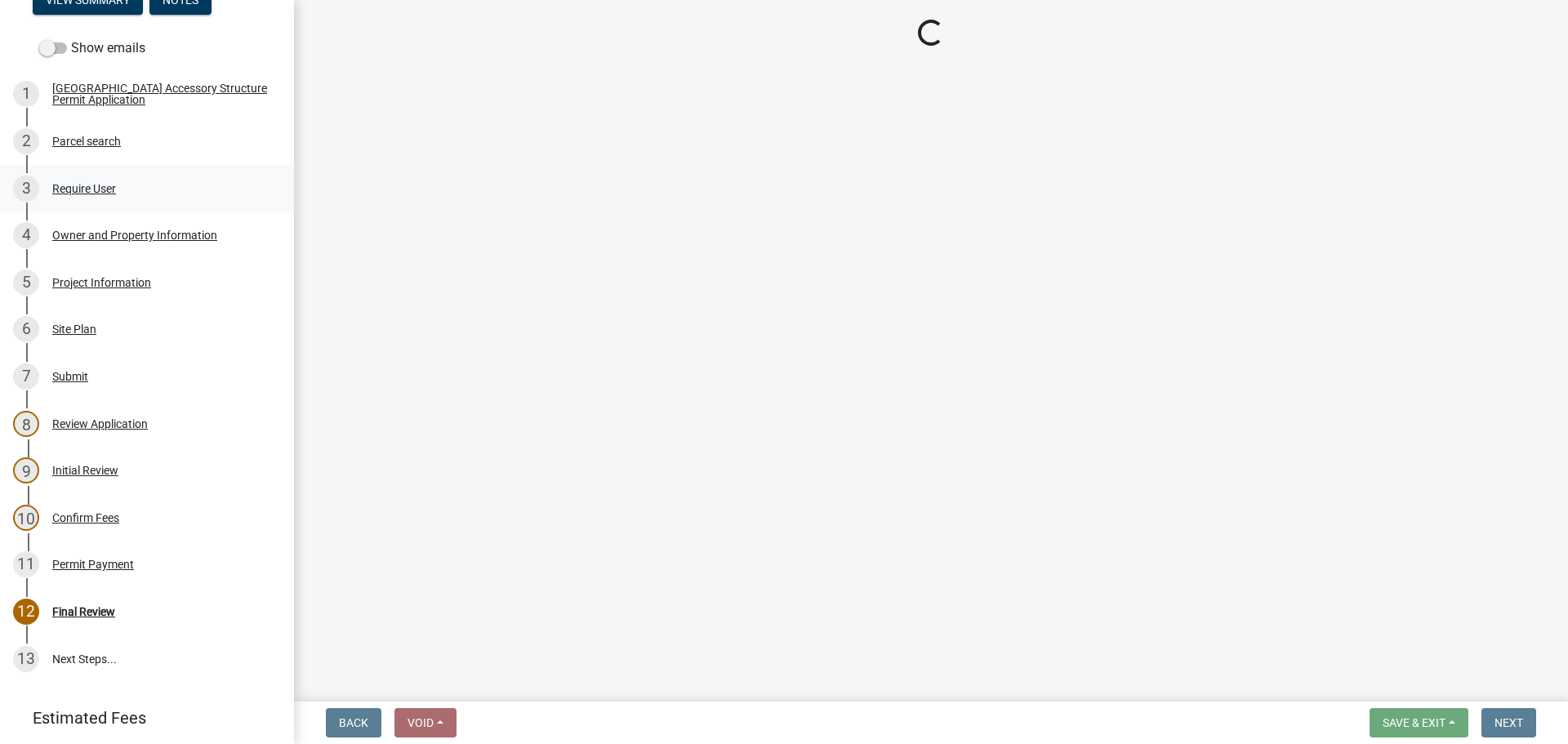
select select "cd09b013-b94f-4524-a046-a3f04ce1867e"
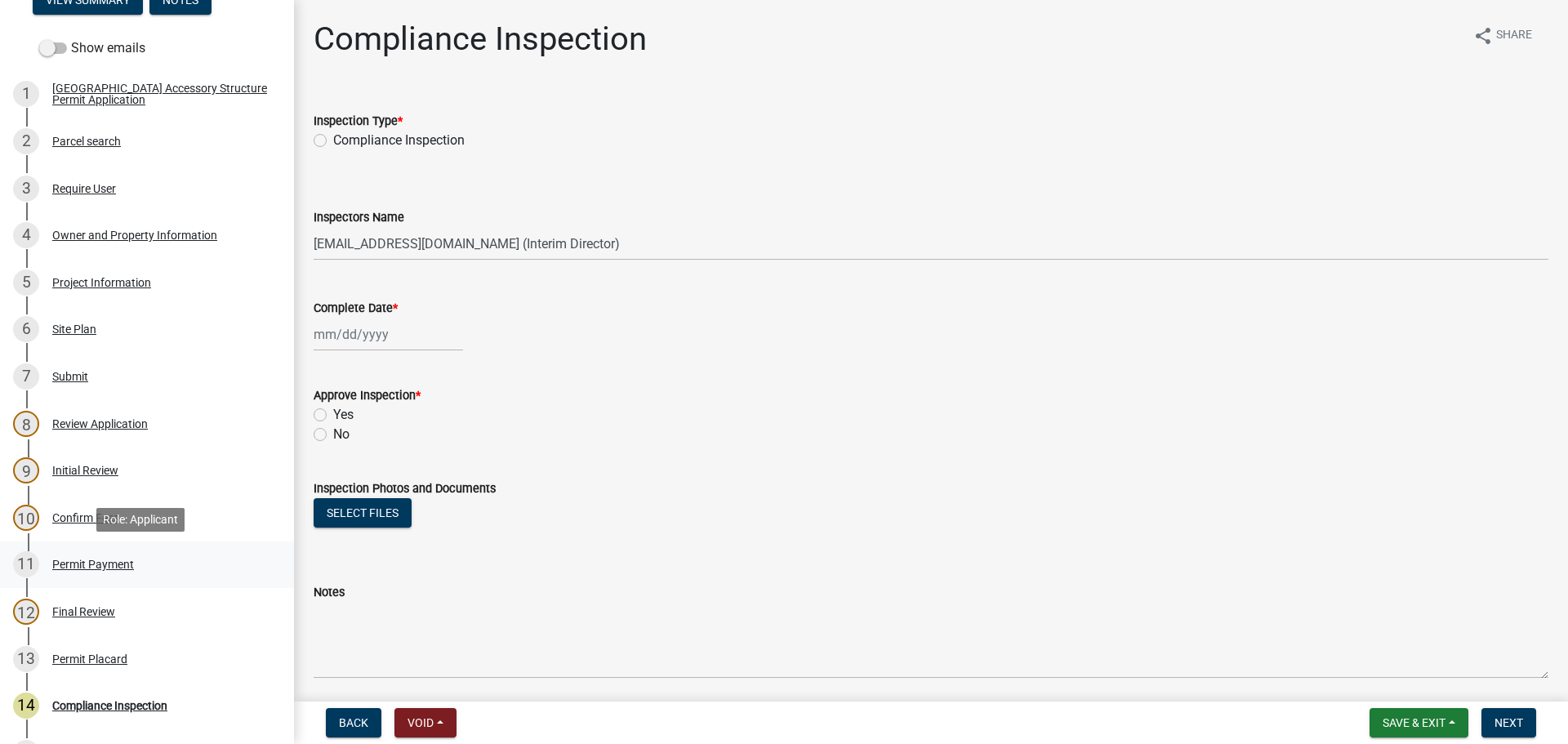
click at [84, 566] on div "Permit Payment" at bounding box center [93, 564] width 81 height 11
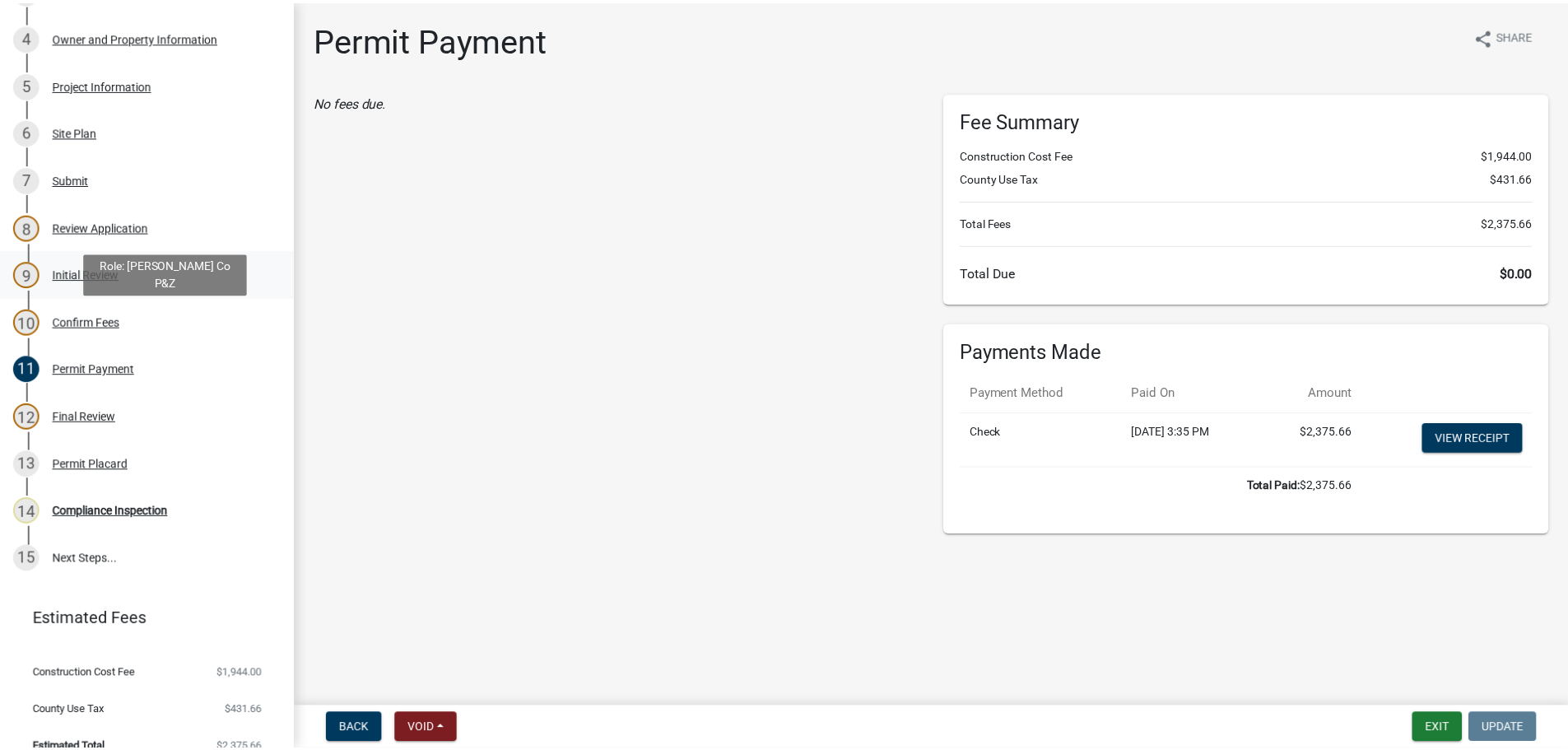
scroll to position [470, 0]
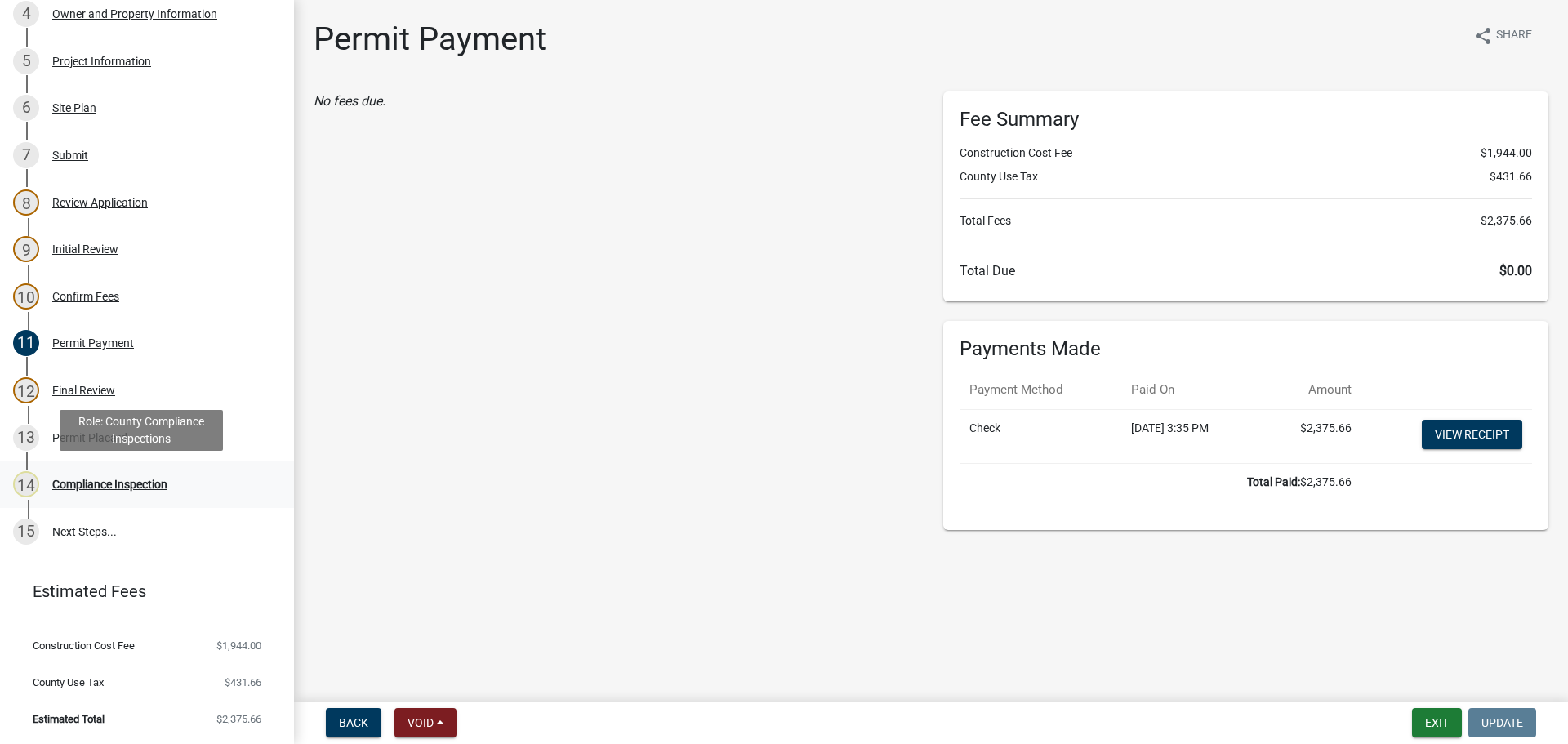
click at [110, 485] on div "Compliance Inspection" at bounding box center [110, 485] width 115 height 11
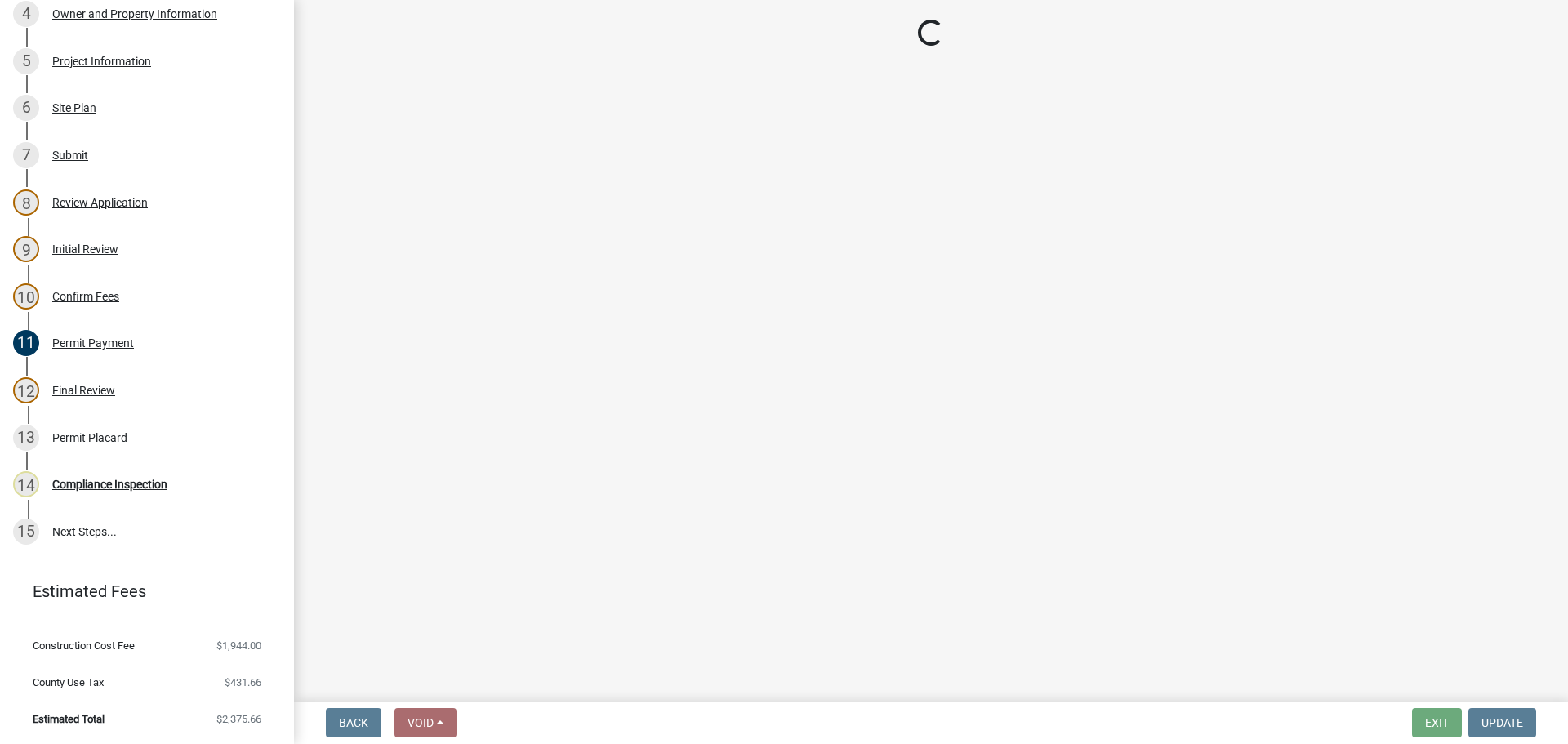
select select "cd09b013-b94f-4524-a046-a3f04ce1867e"
